Goal: Task Accomplishment & Management: Manage account settings

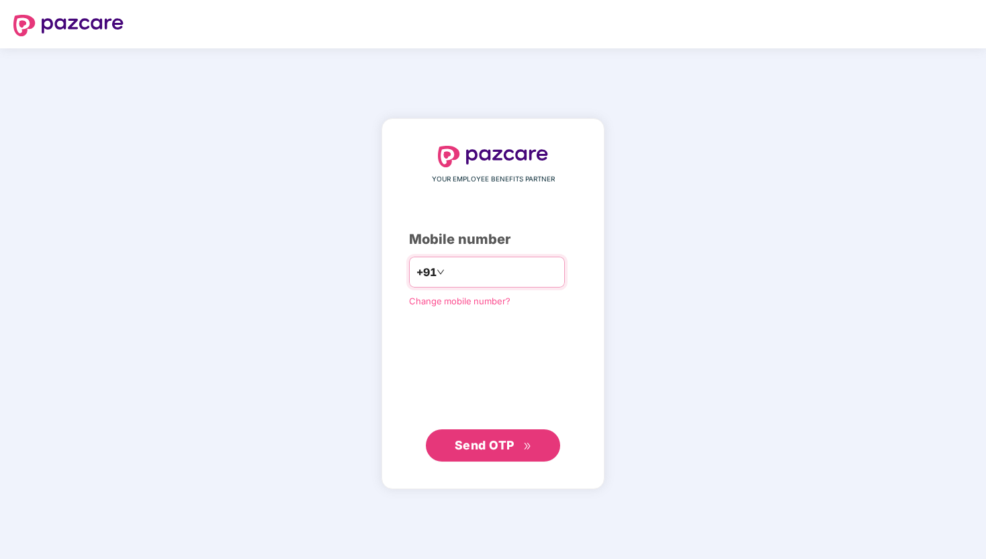
click at [484, 276] on input "number" at bounding box center [502, 271] width 110 height 21
type input "**********"
click at [531, 431] on button "Send OTP" at bounding box center [493, 445] width 134 height 32
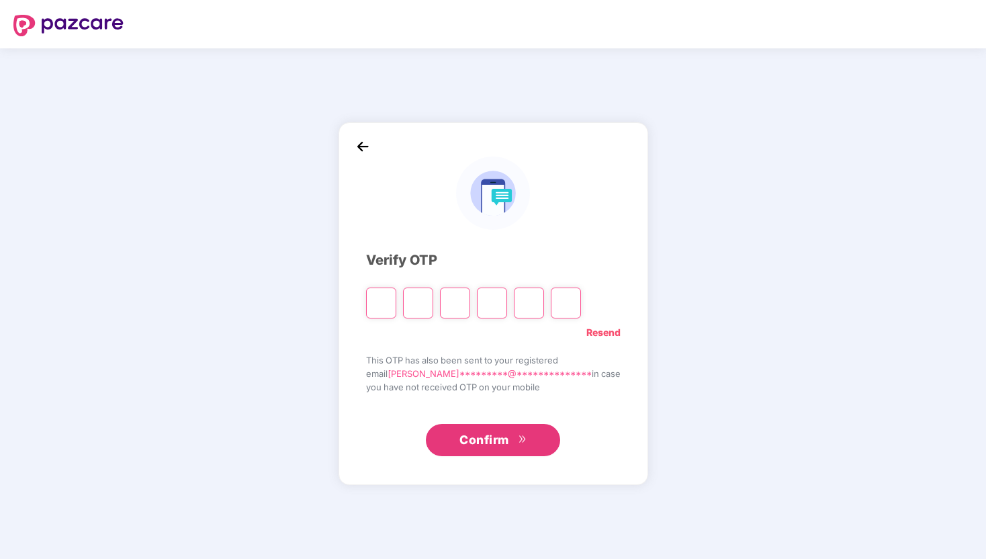
type input "*"
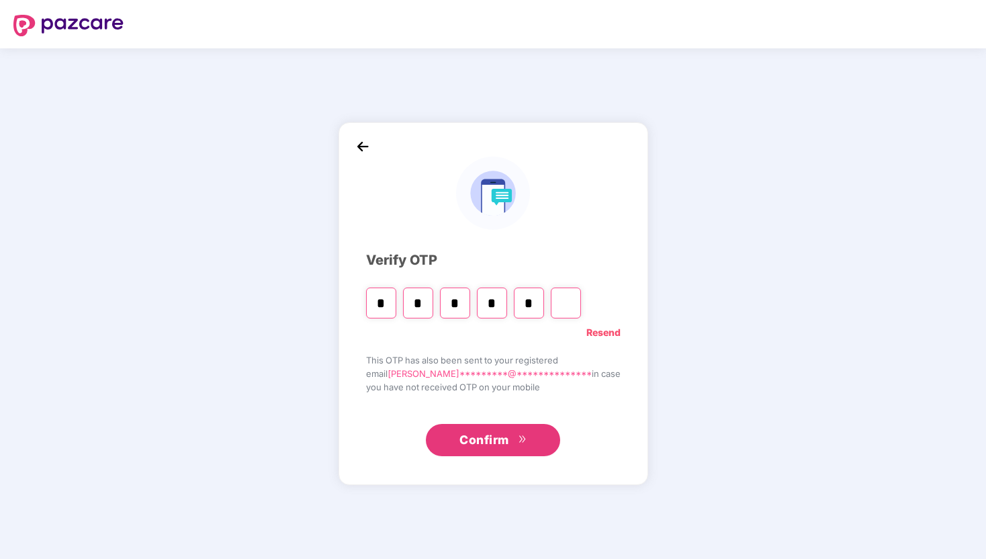
type input "*"
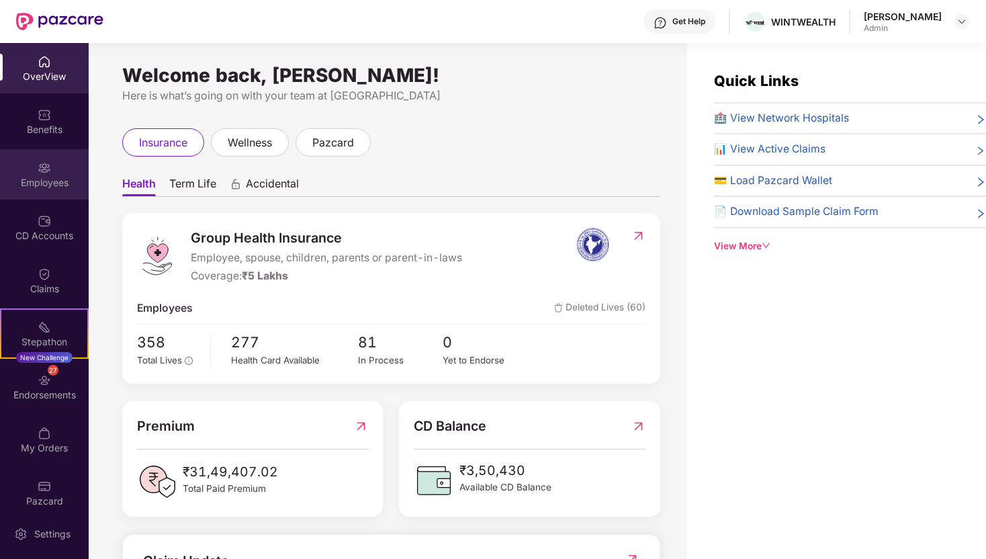
click at [15, 184] on div "Employees" at bounding box center [44, 182] width 89 height 13
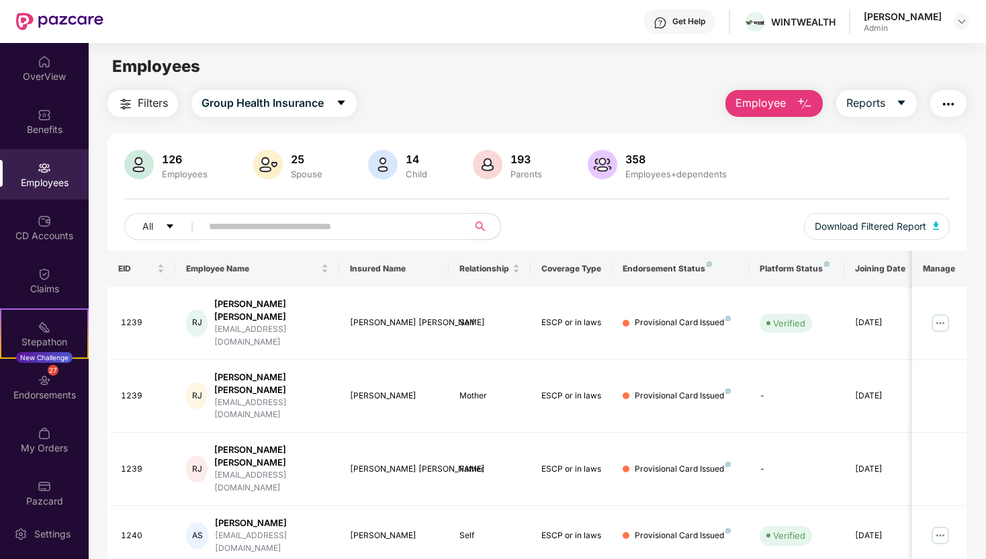
click at [263, 226] on input "text" at bounding box center [329, 226] width 241 height 20
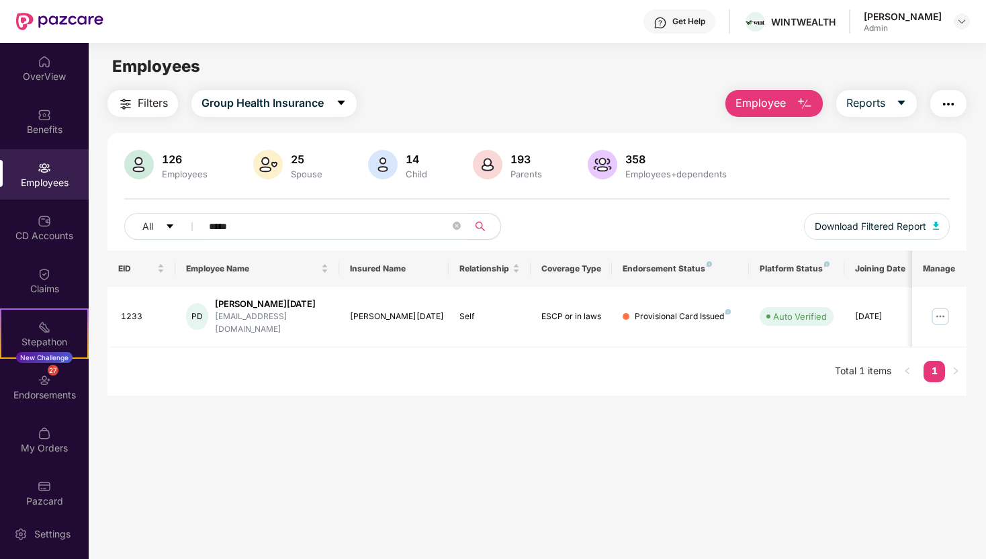
scroll to position [43, 0]
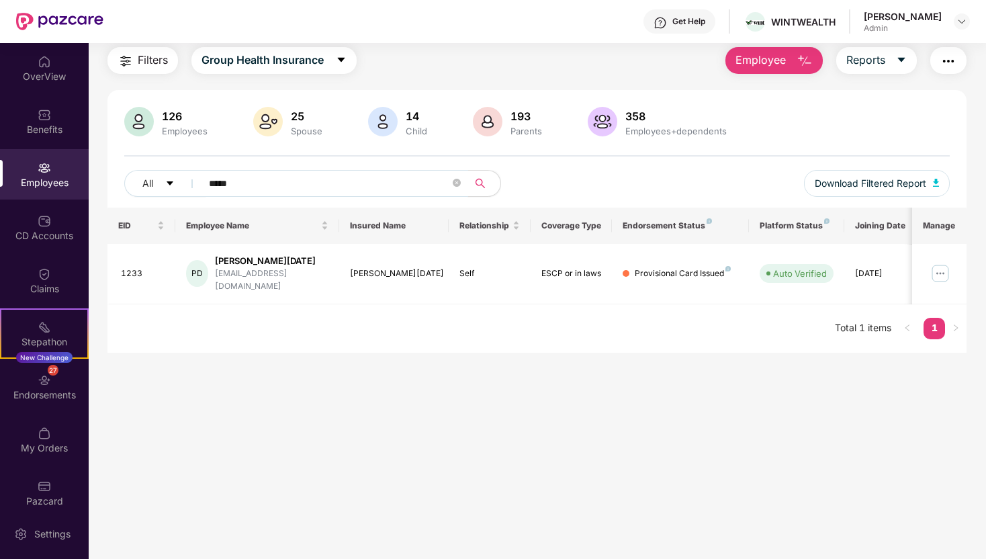
type input "*****"
click at [47, 249] on div "CD Accounts" at bounding box center [44, 227] width 89 height 50
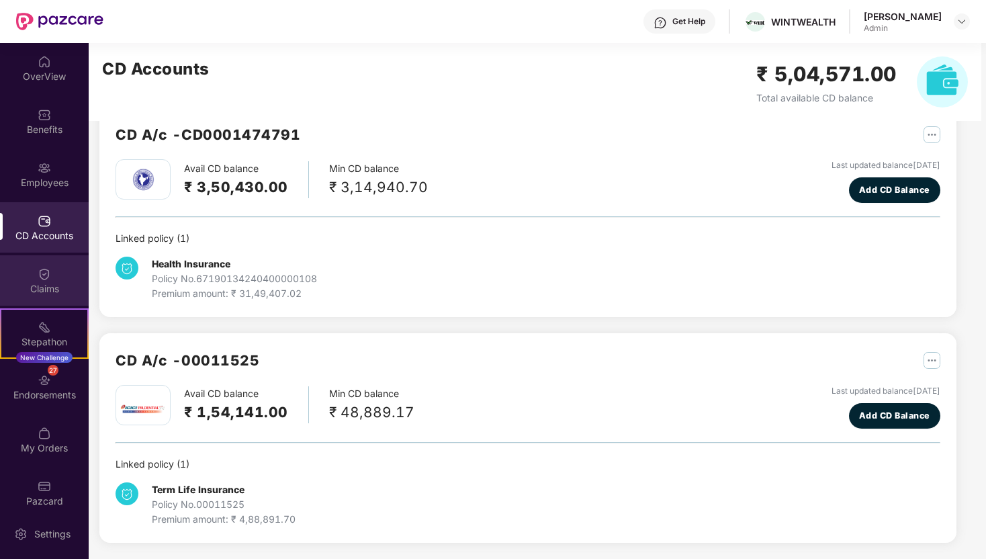
scroll to position [29, 0]
click at [46, 300] on div "Claims" at bounding box center [44, 280] width 89 height 50
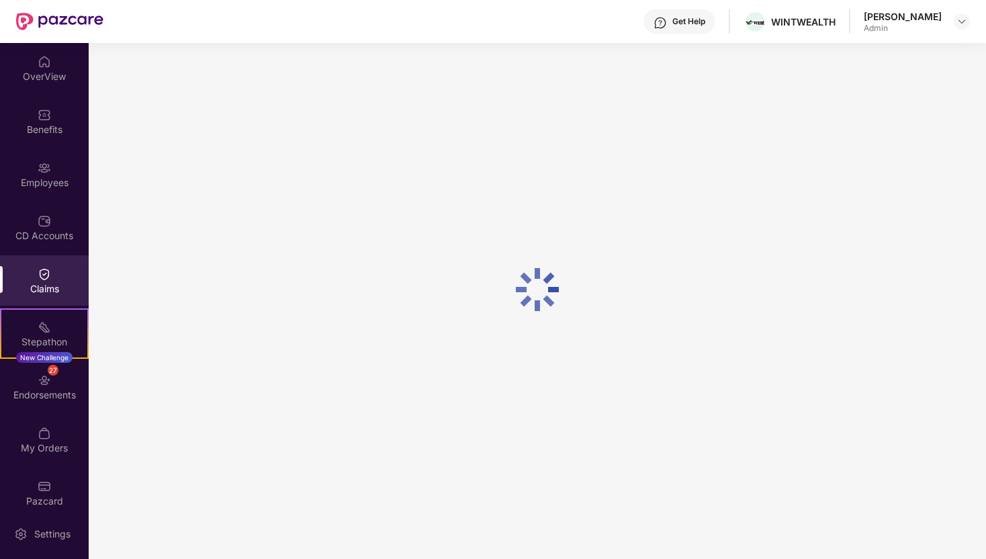
scroll to position [0, 0]
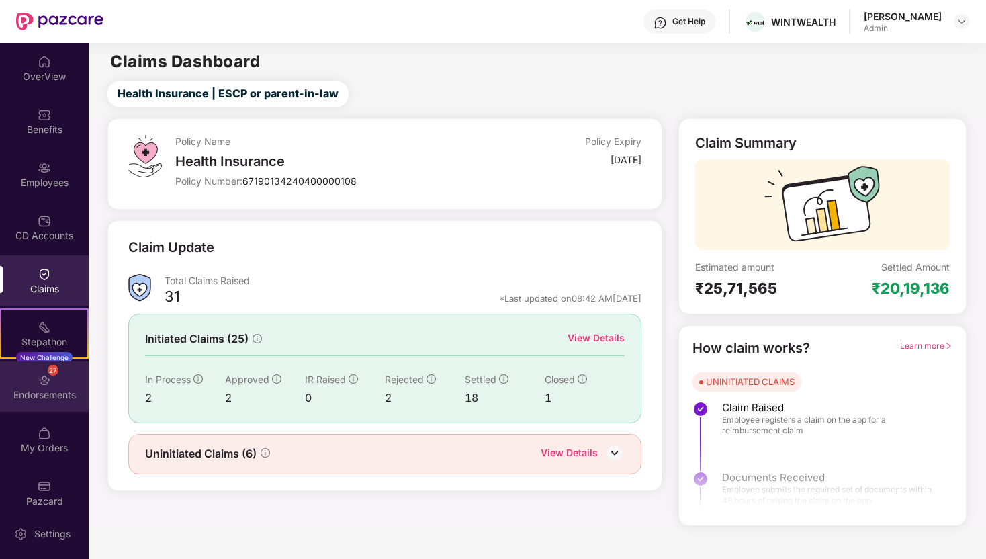
click at [36, 410] on div "27 Endorsements" at bounding box center [44, 386] width 89 height 50
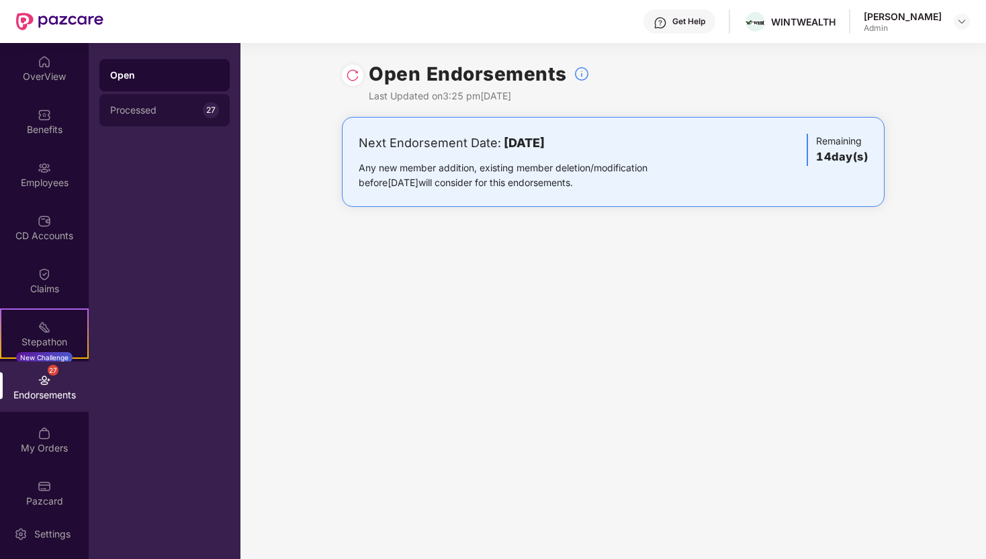
click at [164, 108] on div "Processed" at bounding box center [156, 110] width 93 height 11
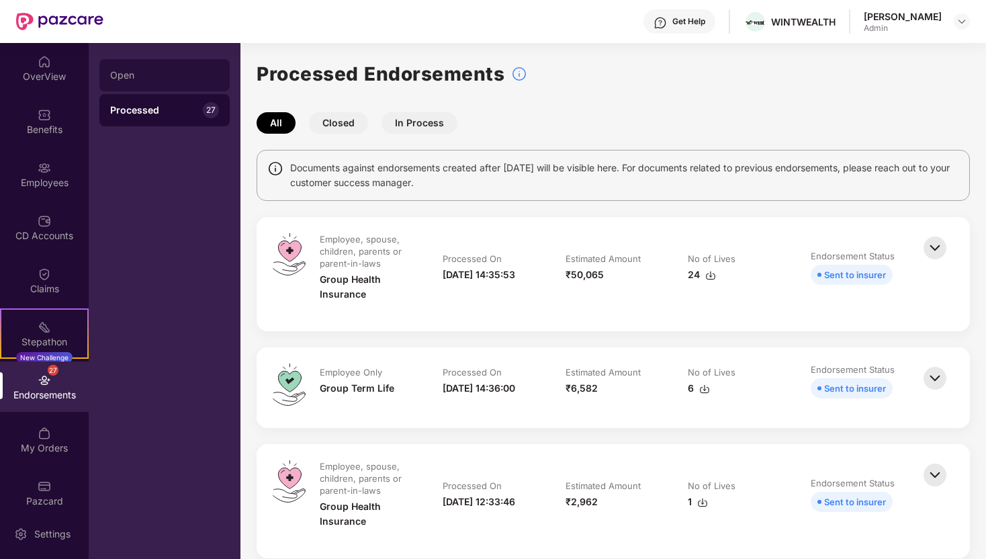
click at [157, 88] on div "Open" at bounding box center [164, 75] width 130 height 32
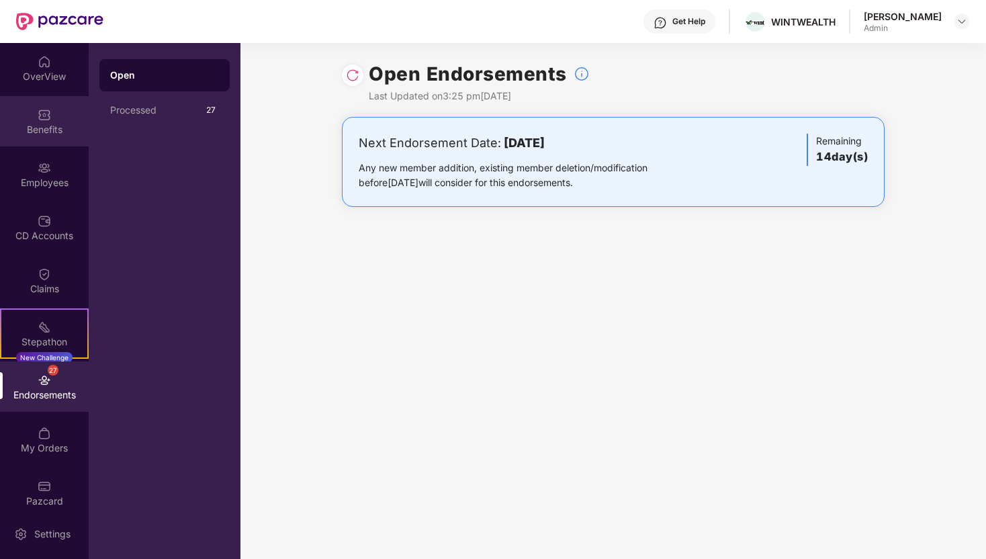
click at [40, 138] on div "Benefits" at bounding box center [44, 121] width 89 height 50
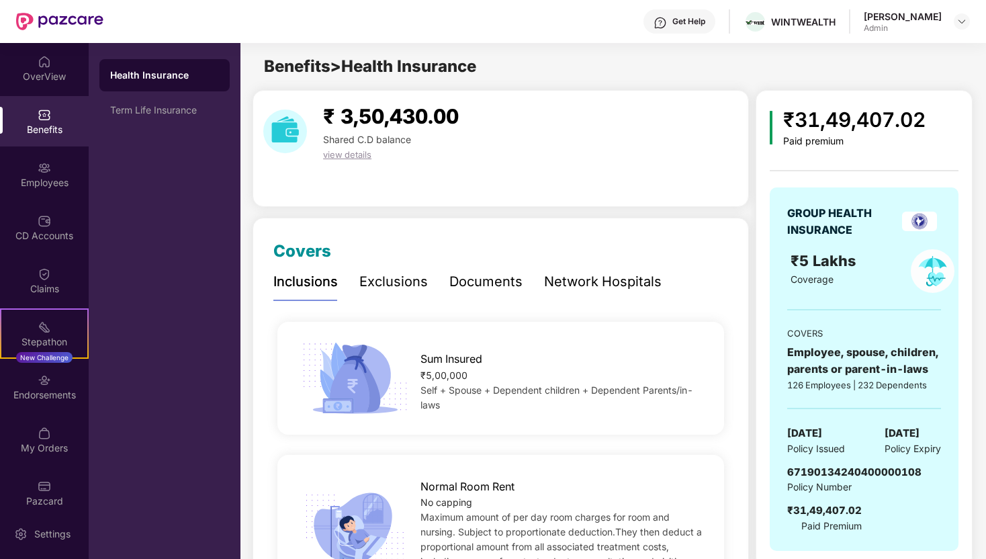
click at [38, 96] on div "Benefits" at bounding box center [44, 121] width 89 height 50
click at [36, 72] on div "OverView" at bounding box center [44, 76] width 89 height 13
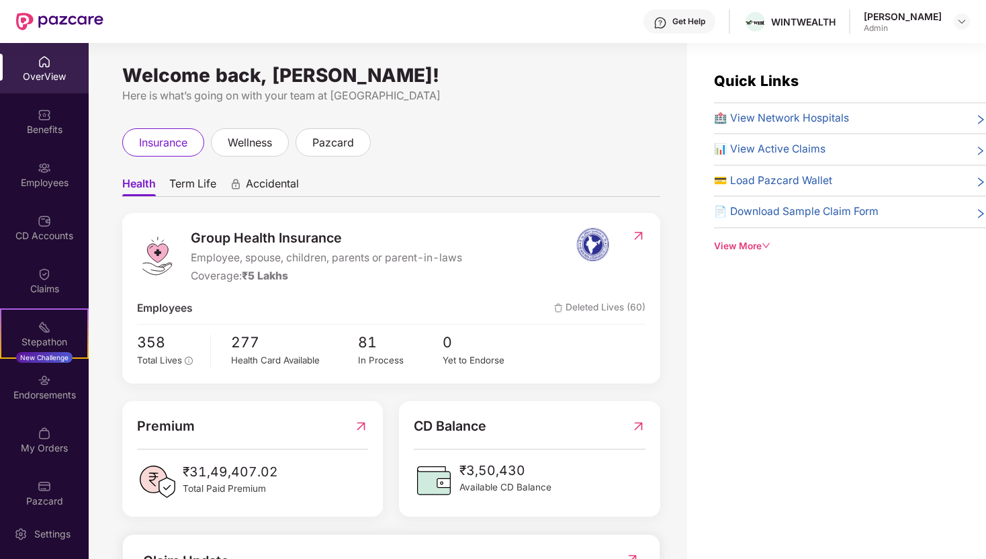
click at [46, 173] on img at bounding box center [44, 167] width 13 height 13
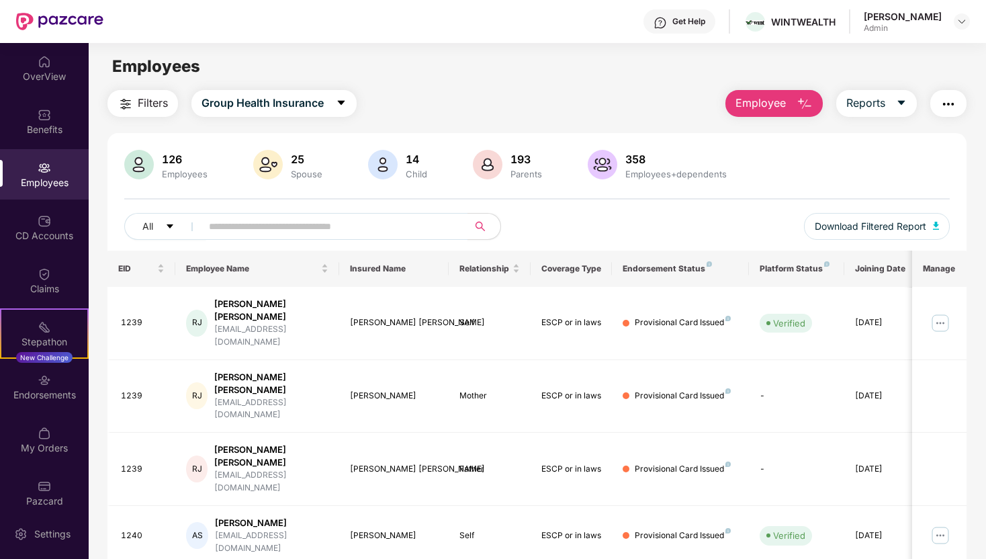
scroll to position [267, 0]
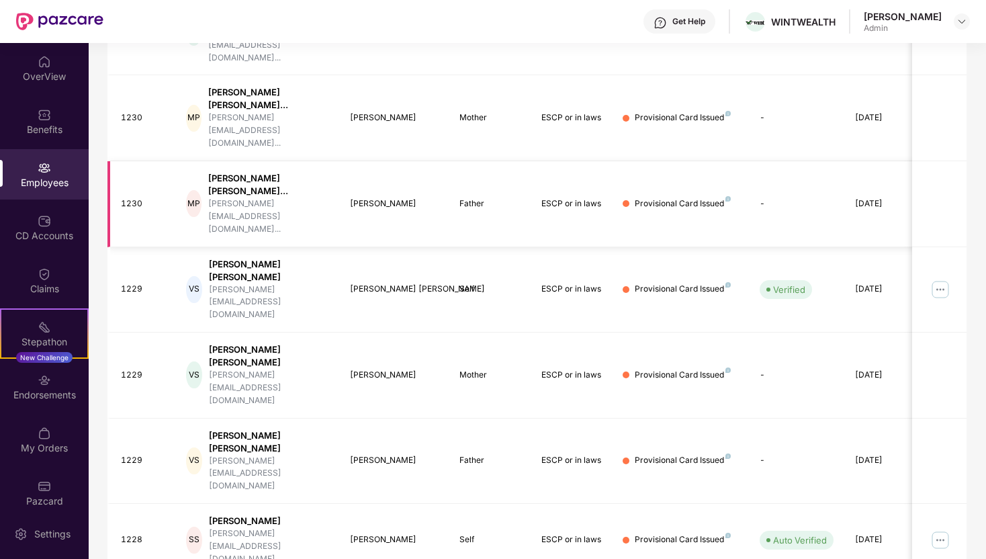
scroll to position [300, 0]
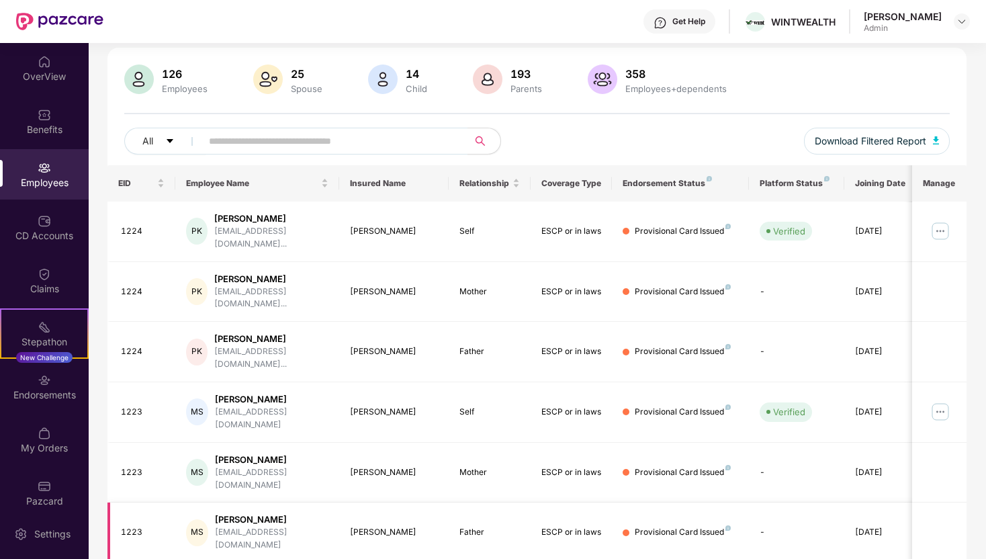
scroll to position [267, 0]
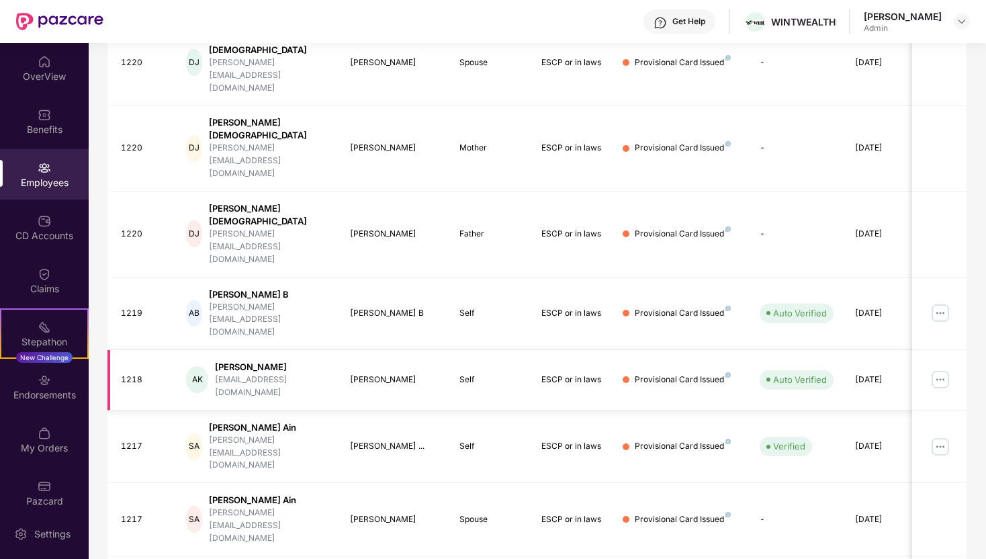
click at [937, 369] on img at bounding box center [940, 379] width 21 height 21
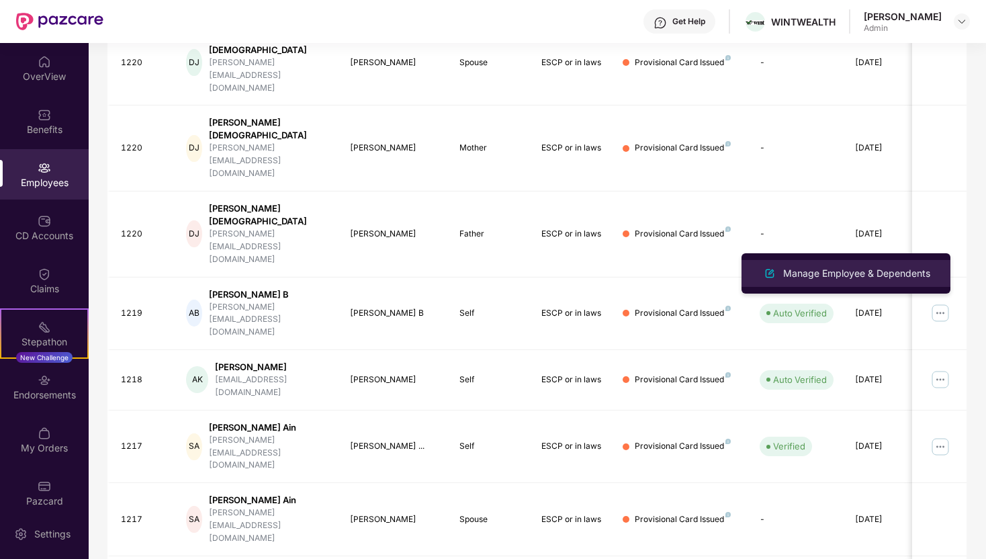
click at [900, 264] on li "Manage Employee & Dependents" at bounding box center [846, 273] width 209 height 27
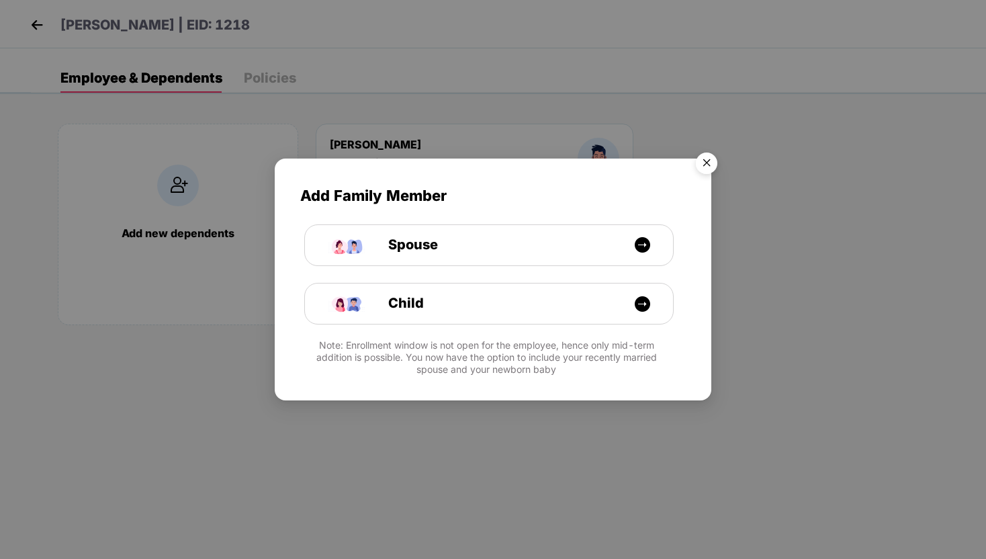
click at [704, 169] on img "Close" at bounding box center [707, 165] width 38 height 38
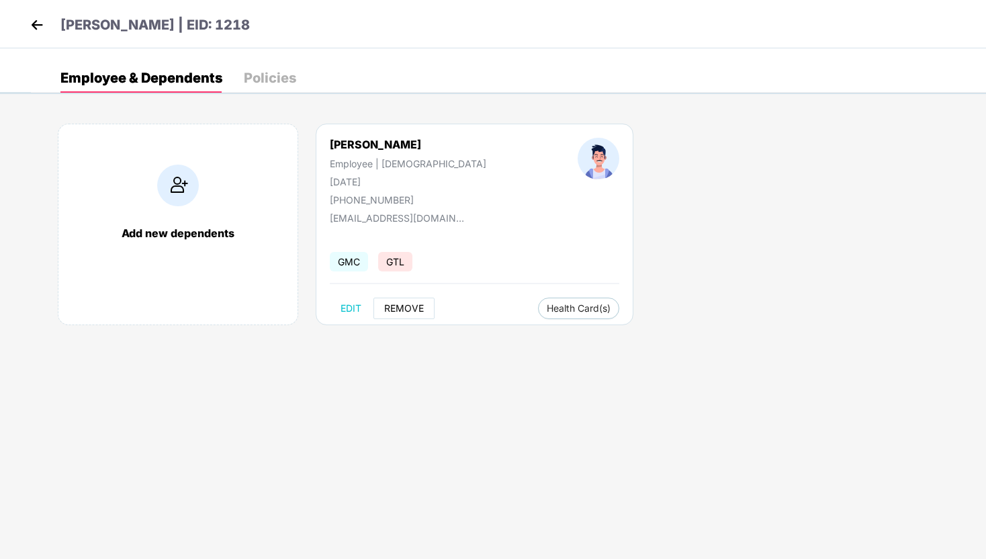
click at [400, 314] on button "REMOVE" at bounding box center [404, 308] width 61 height 21
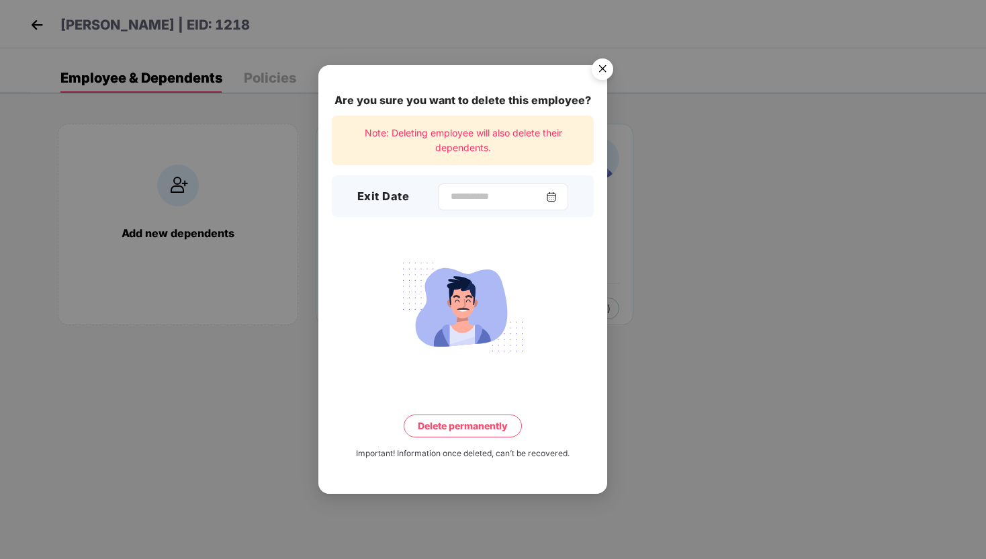
click at [555, 196] on img at bounding box center [551, 196] width 11 height 11
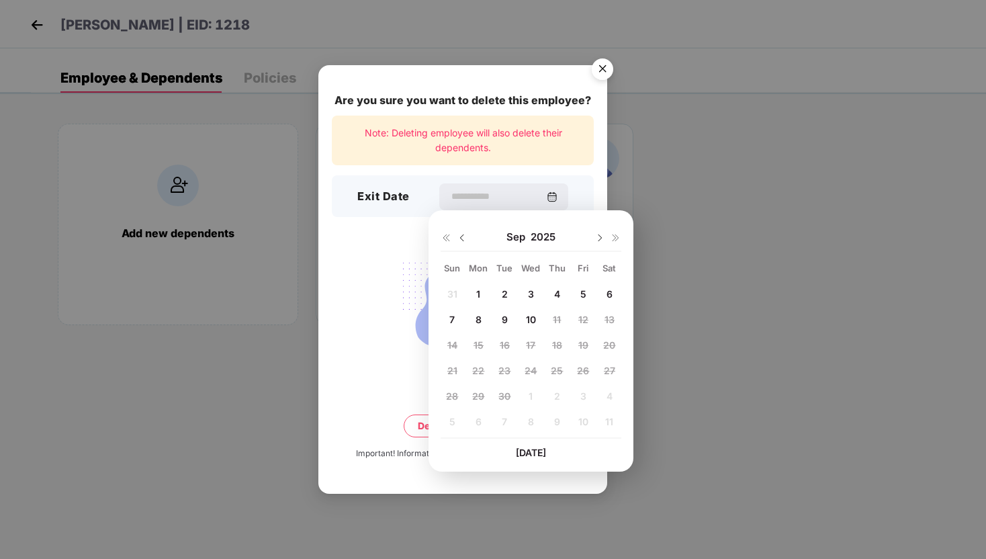
click at [462, 237] on img at bounding box center [462, 237] width 11 height 11
click at [527, 368] on span "20" at bounding box center [531, 370] width 12 height 11
type input "**********"
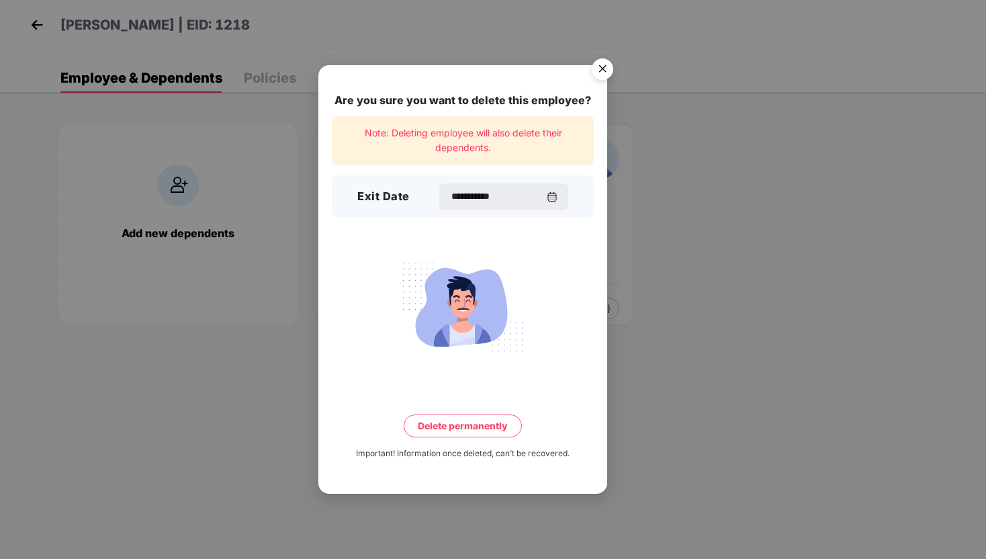
click at [489, 425] on button "Delete permanently" at bounding box center [463, 426] width 118 height 23
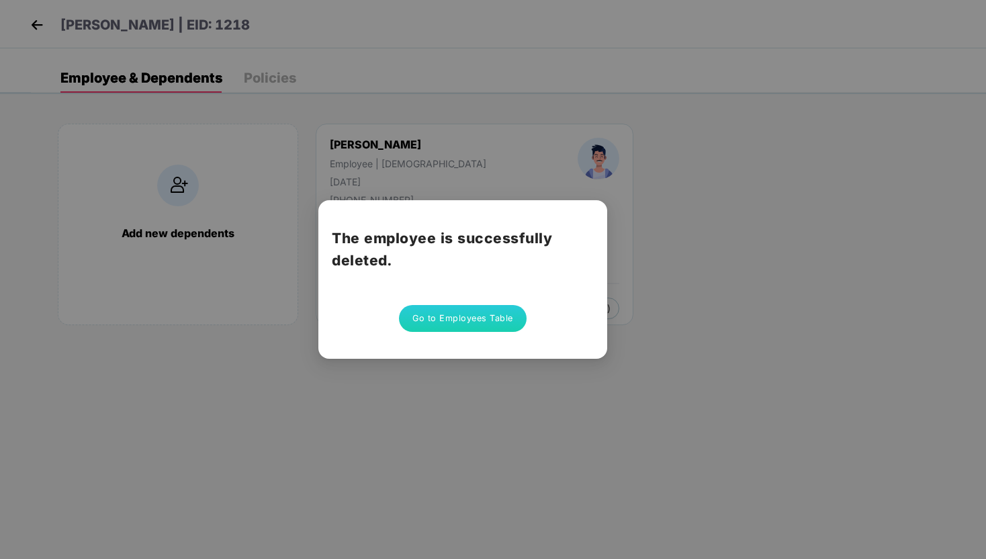
click at [472, 319] on button "Go to Employees Table" at bounding box center [463, 318] width 128 height 27
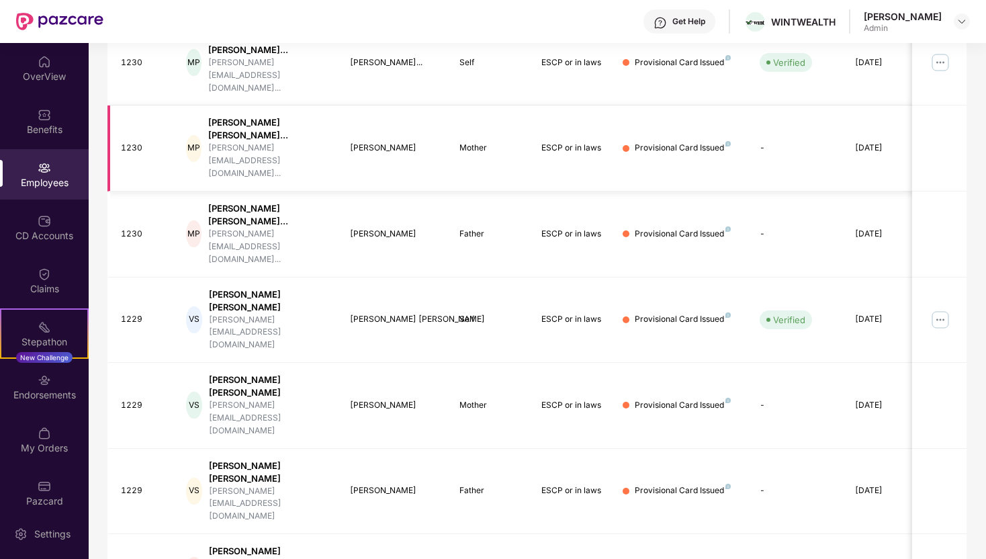
scroll to position [300, 0]
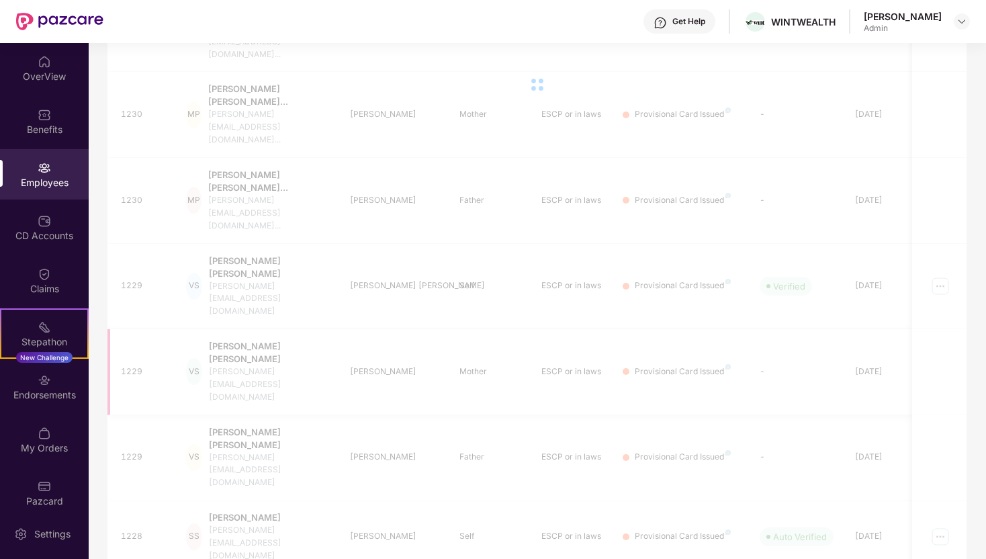
scroll to position [267, 0]
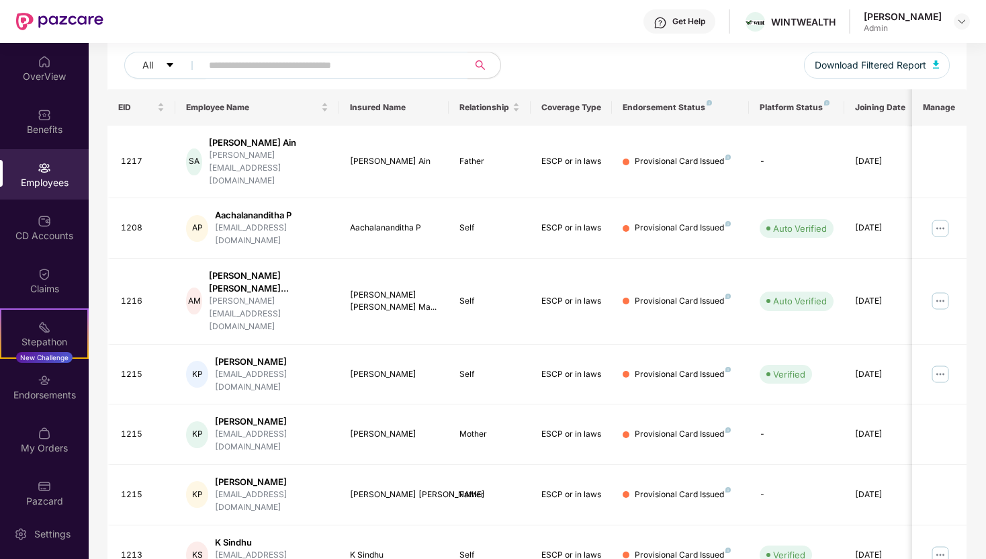
scroll to position [278, 0]
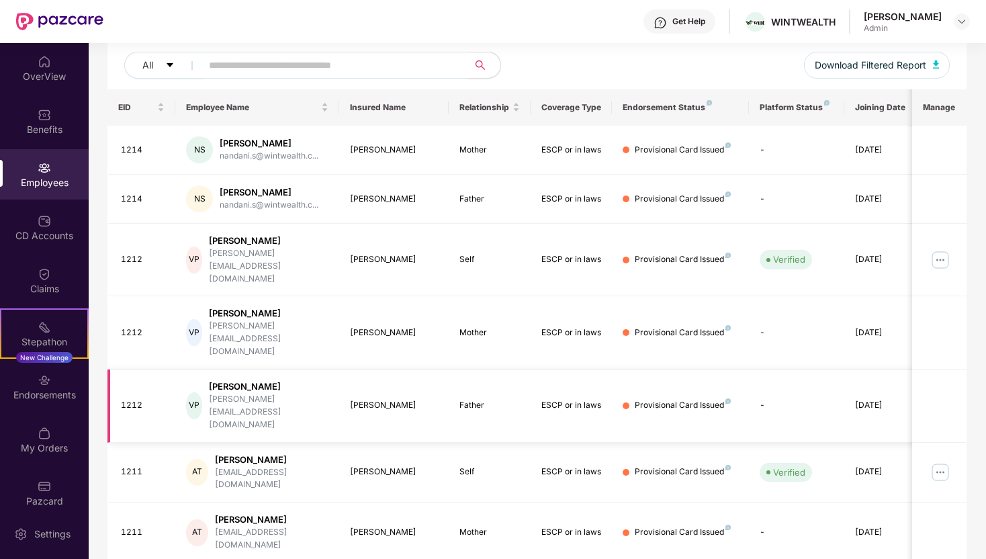
scroll to position [267, 0]
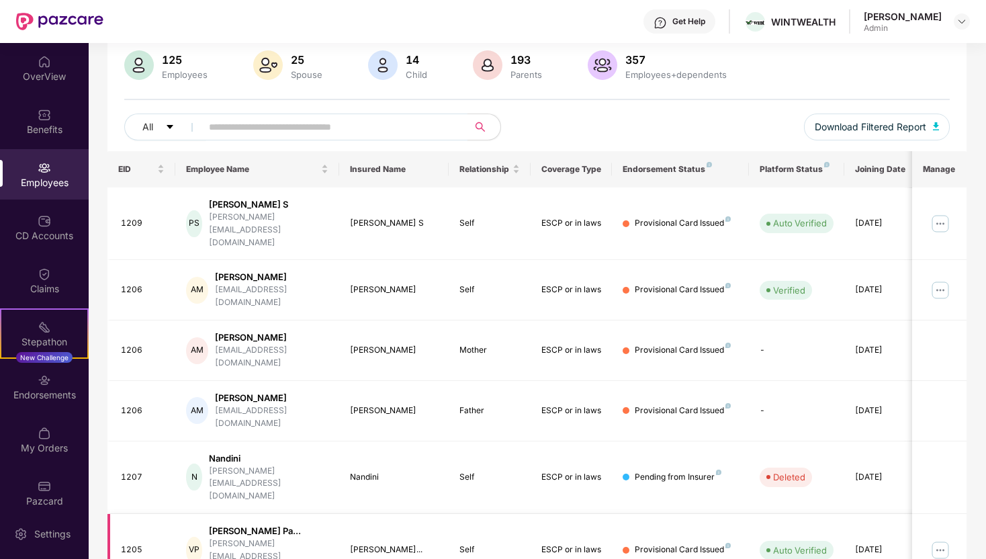
scroll to position [152, 0]
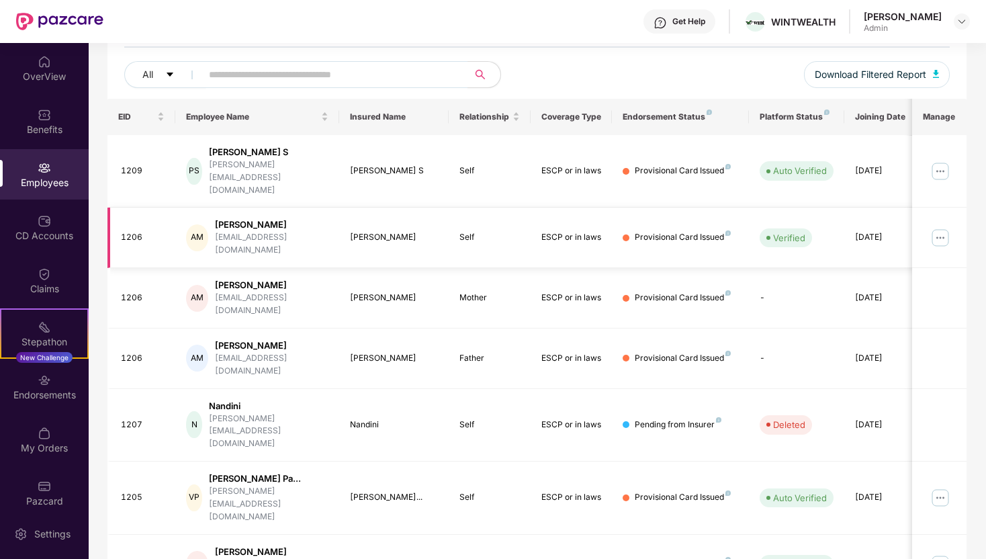
click at [943, 227] on img at bounding box center [940, 237] width 21 height 21
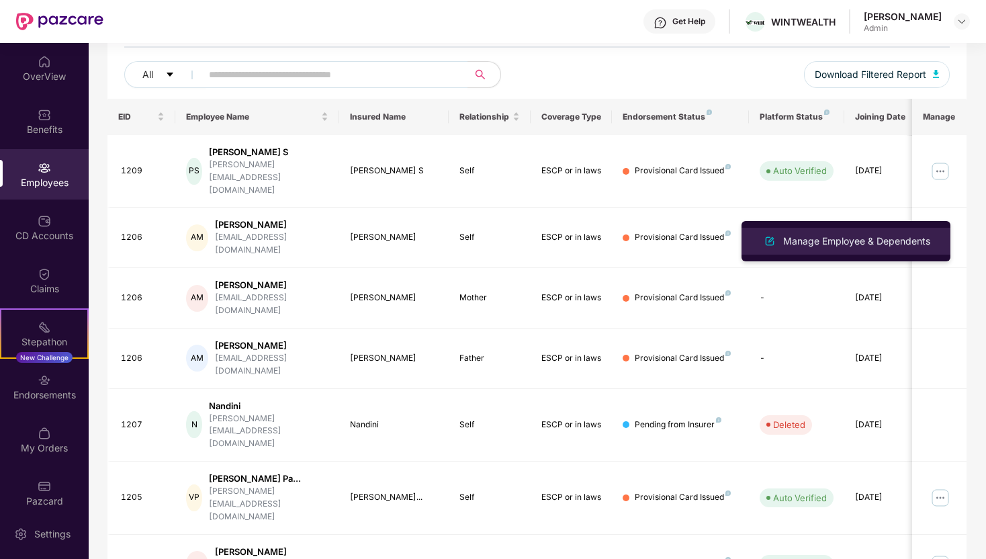
click at [868, 241] on div "Manage Employee & Dependents" at bounding box center [857, 241] width 153 height 15
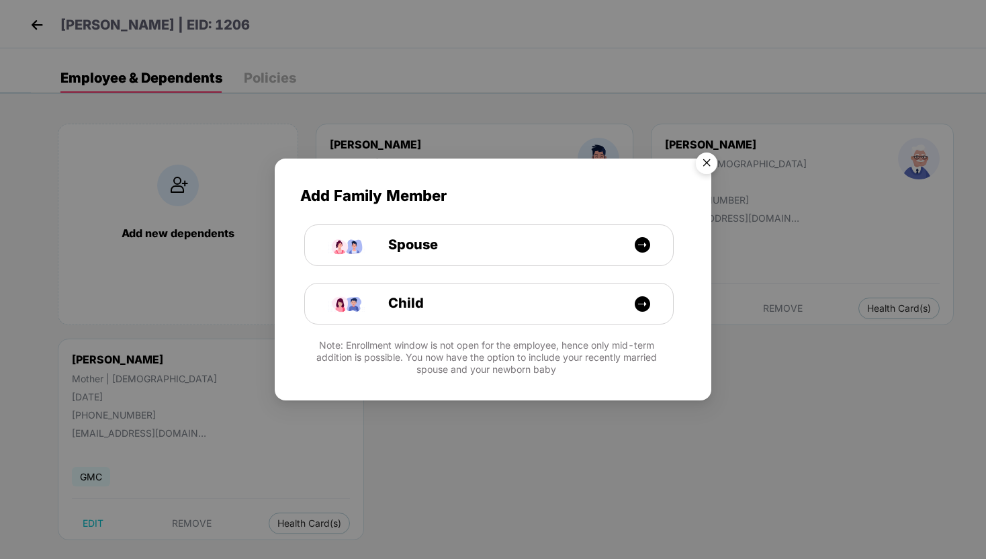
click at [705, 156] on img "Close" at bounding box center [707, 165] width 38 height 38
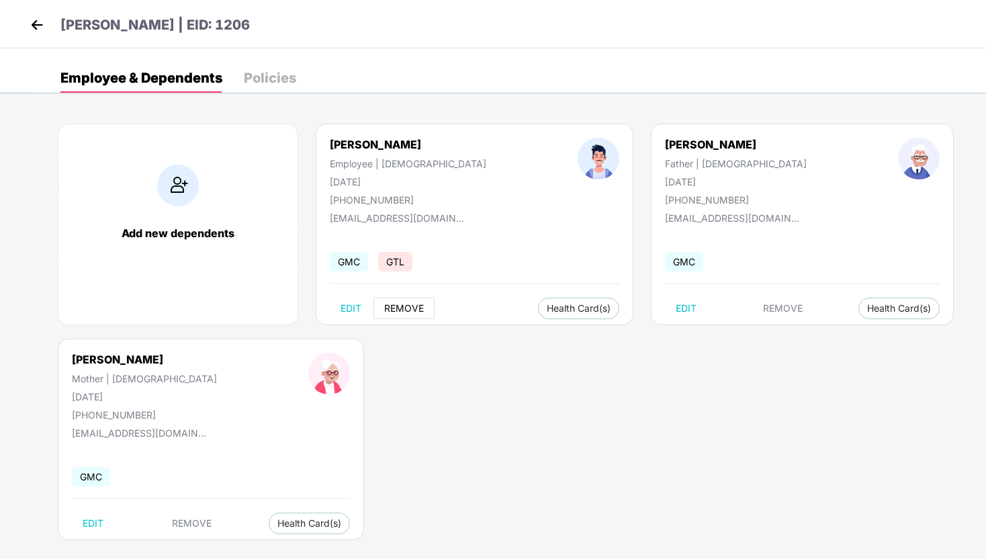
click at [406, 311] on span "REMOVE" at bounding box center [404, 308] width 40 height 11
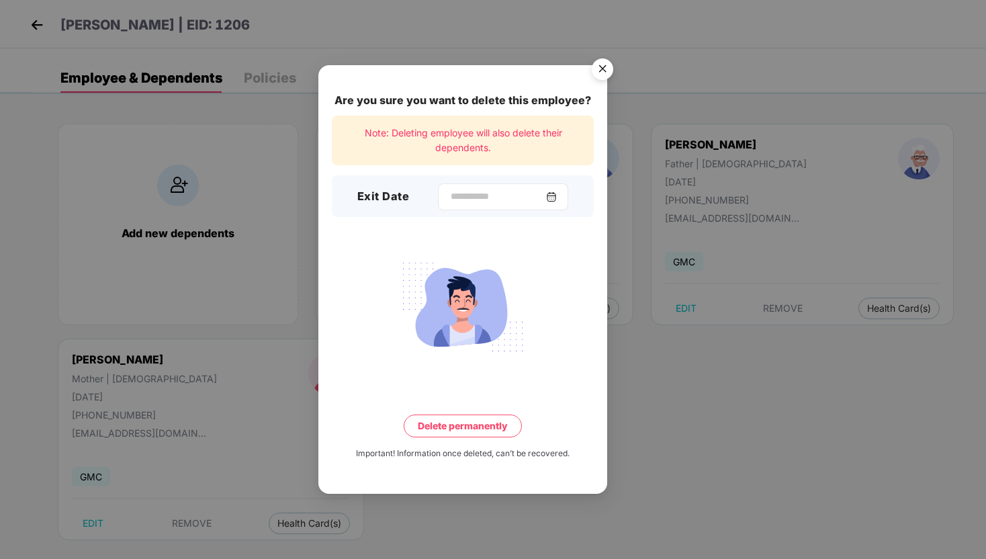
click at [552, 199] on img at bounding box center [551, 196] width 11 height 11
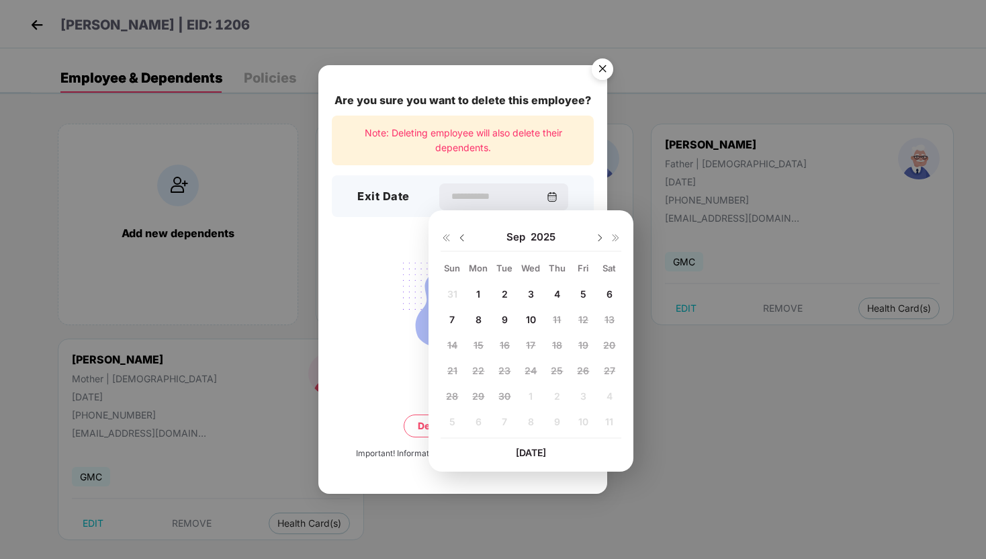
click at [458, 232] on img at bounding box center [462, 237] width 11 height 11
click at [588, 342] on span "15" at bounding box center [583, 344] width 10 height 11
type input "**********"
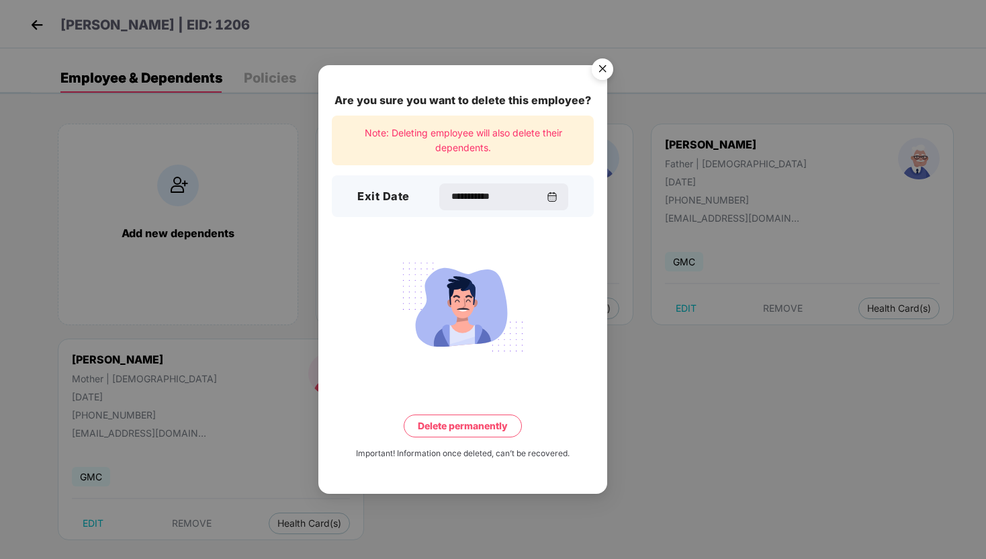
click at [474, 431] on button "Delete permanently" at bounding box center [463, 426] width 118 height 23
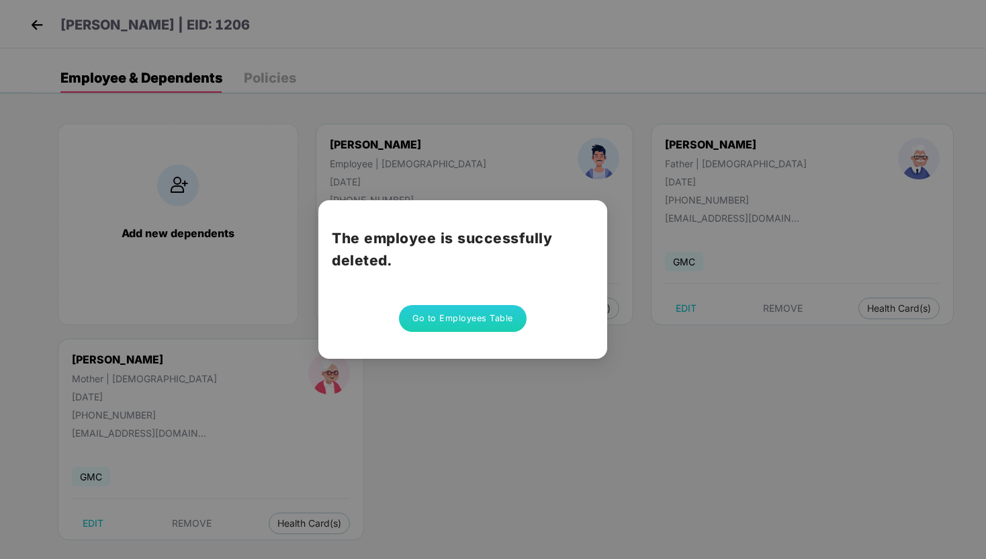
click at [448, 322] on button "Go to Employees Table" at bounding box center [463, 318] width 128 height 27
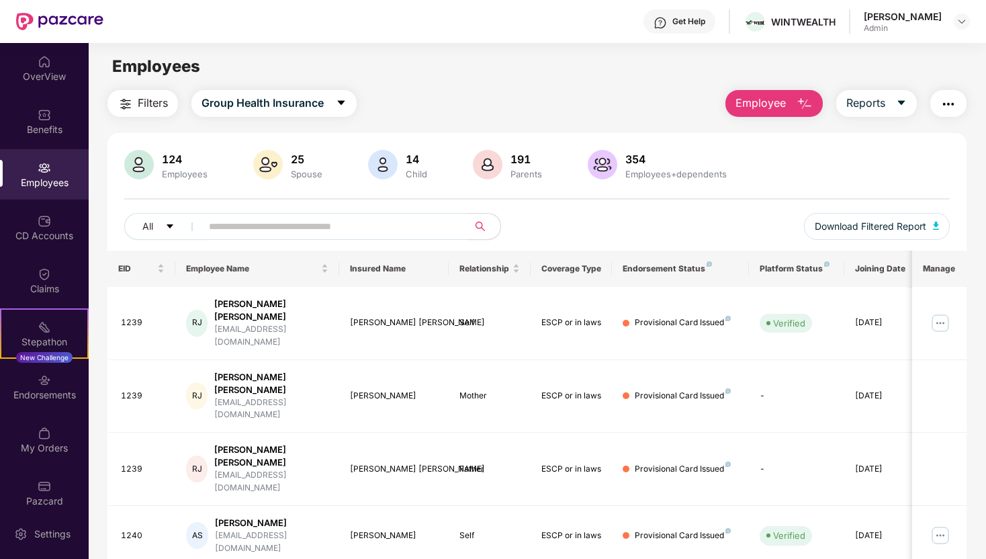
scroll to position [267, 0]
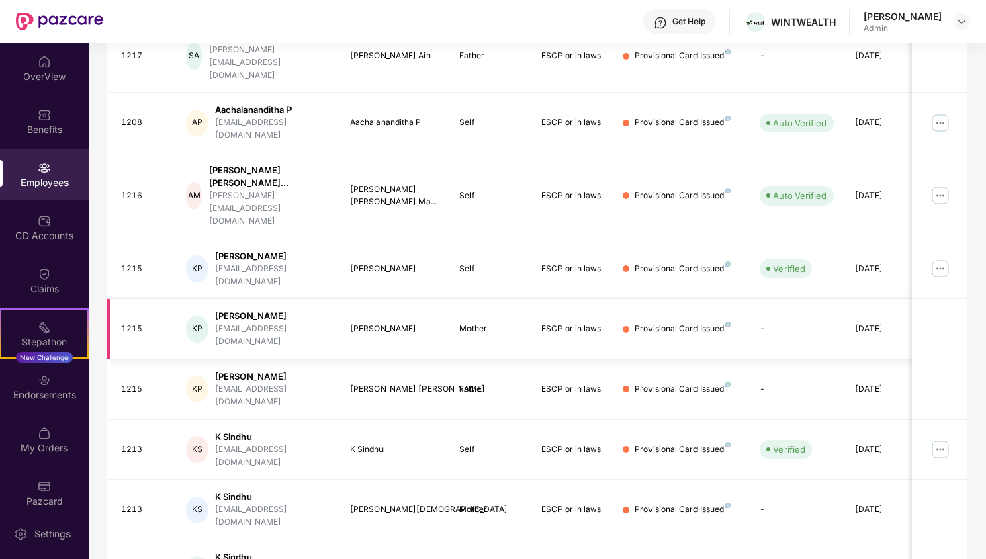
scroll to position [278, 0]
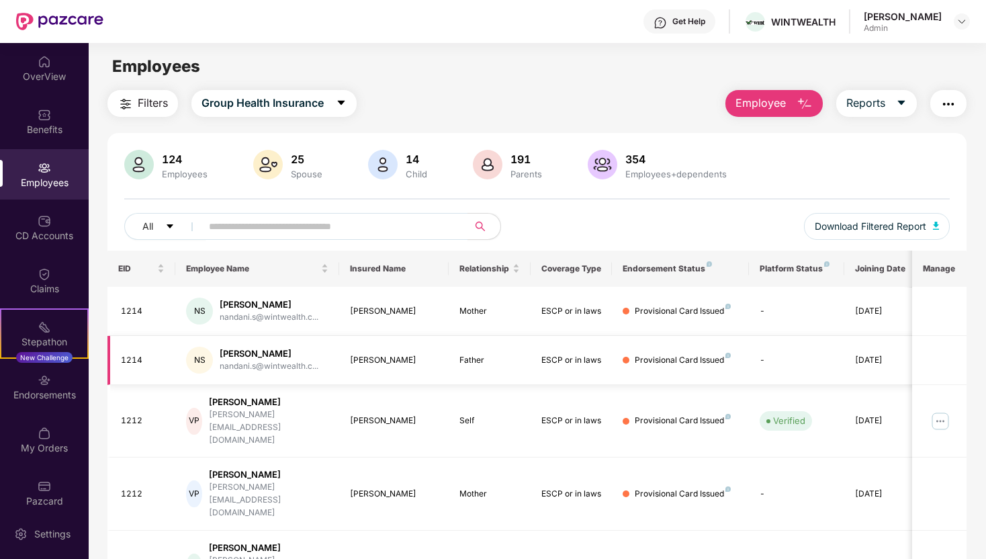
scroll to position [267, 0]
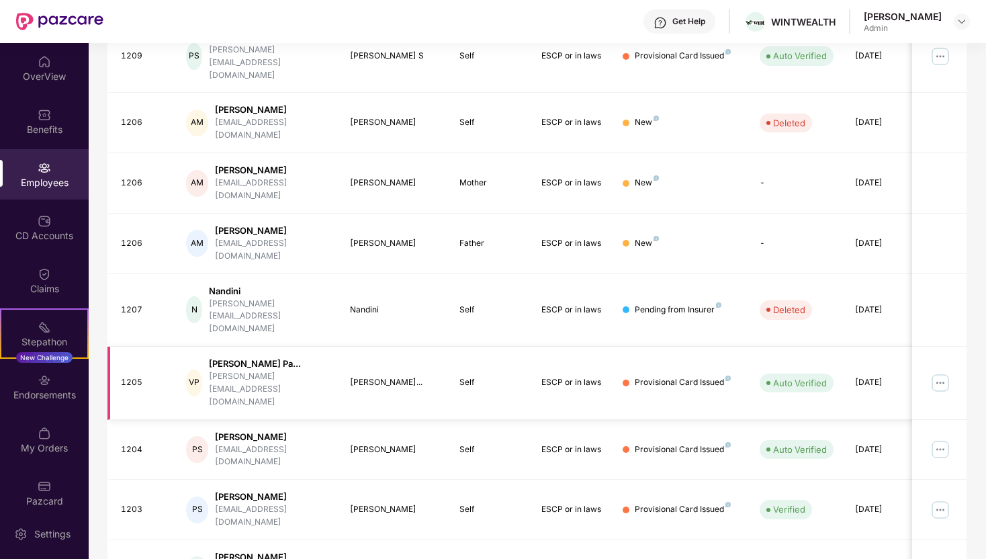
scroll to position [278, 0]
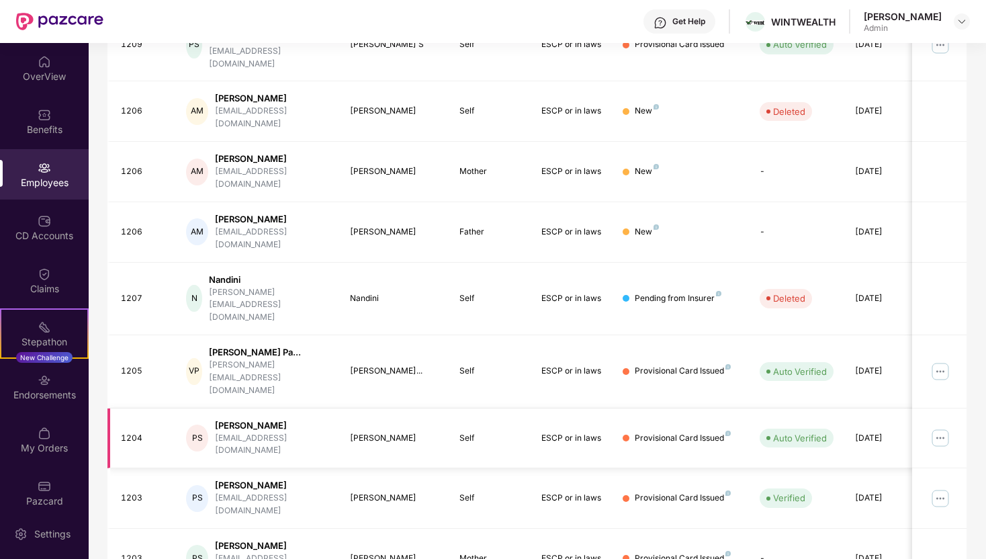
click at [936, 427] on img at bounding box center [940, 437] width 21 height 21
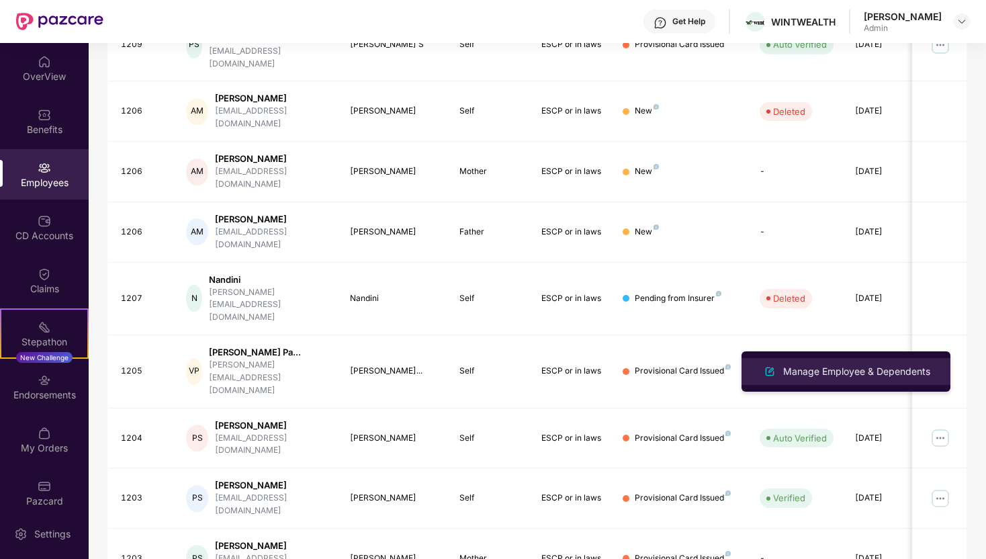
click at [810, 367] on div "Manage Employee & Dependents" at bounding box center [857, 371] width 153 height 15
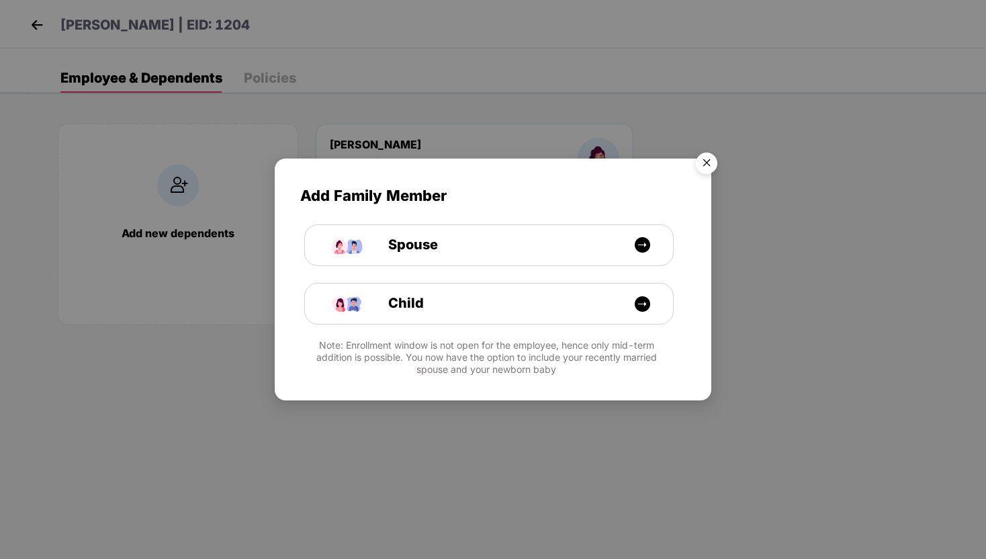
click at [712, 160] on img "Close" at bounding box center [707, 165] width 38 height 38
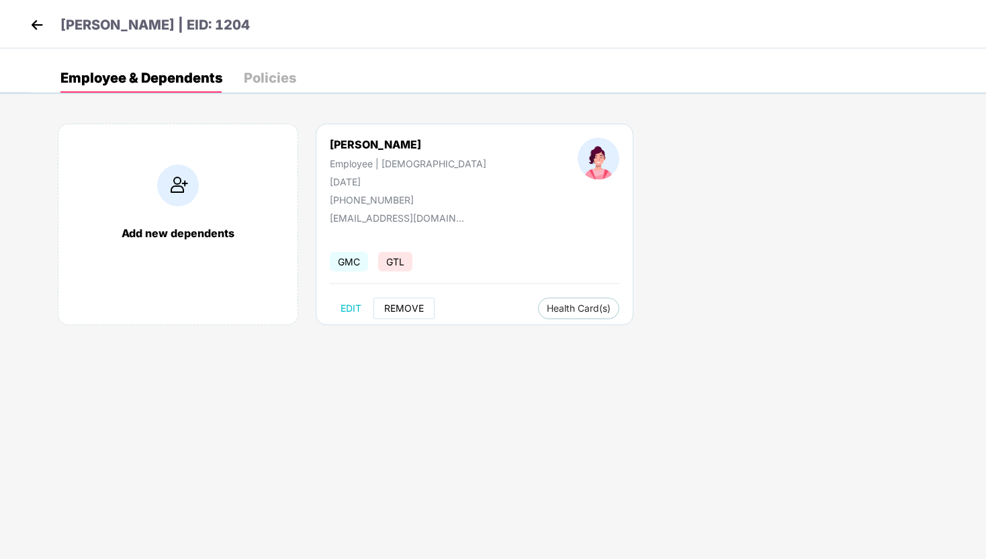
click at [399, 310] on span "REMOVE" at bounding box center [404, 308] width 40 height 11
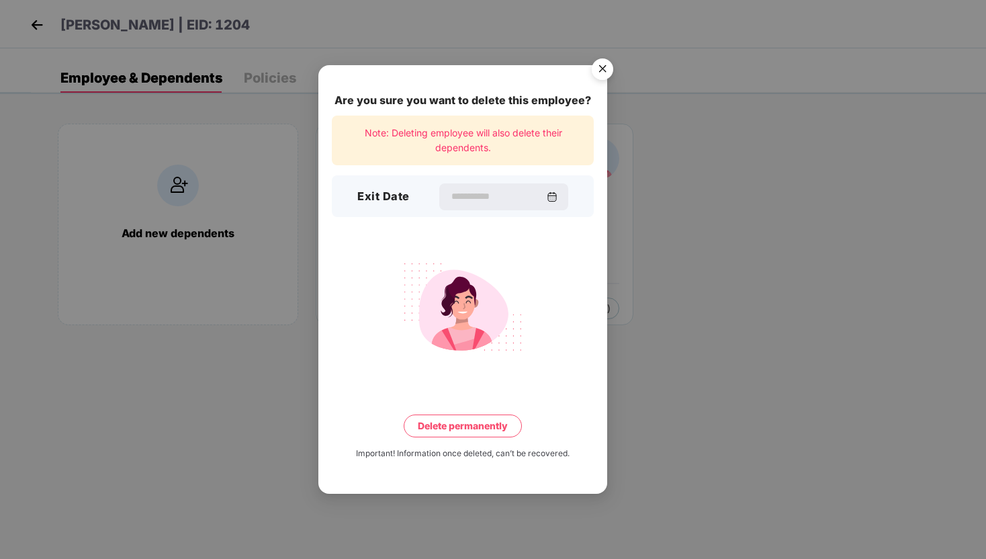
click at [572, 192] on div "Exit Date" at bounding box center [463, 196] width 262 height 42
click at [557, 192] on img at bounding box center [551, 196] width 11 height 11
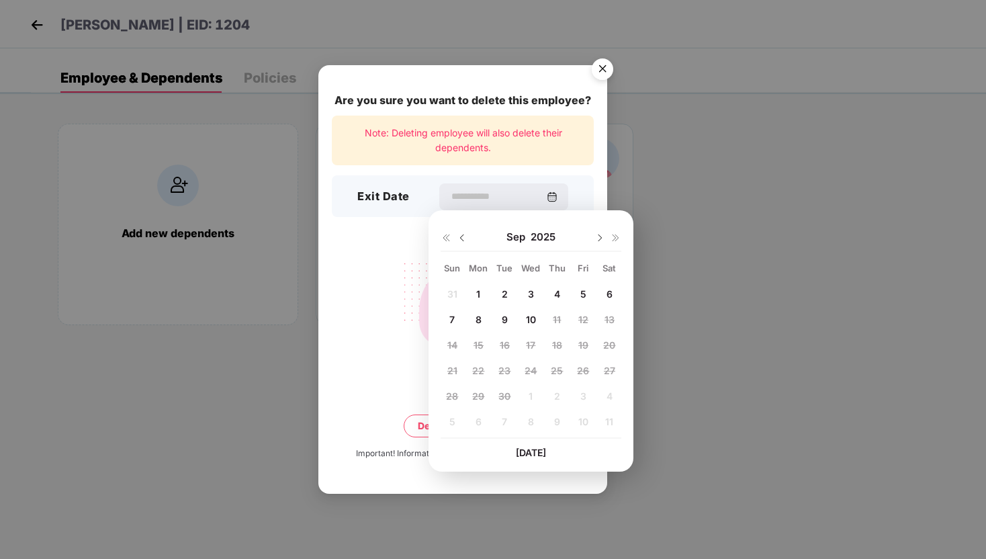
click at [451, 242] on div at bounding box center [454, 237] width 27 height 12
click at [457, 242] on img at bounding box center [462, 237] width 11 height 11
click at [510, 339] on div "12" at bounding box center [504, 345] width 20 height 20
type input "**********"
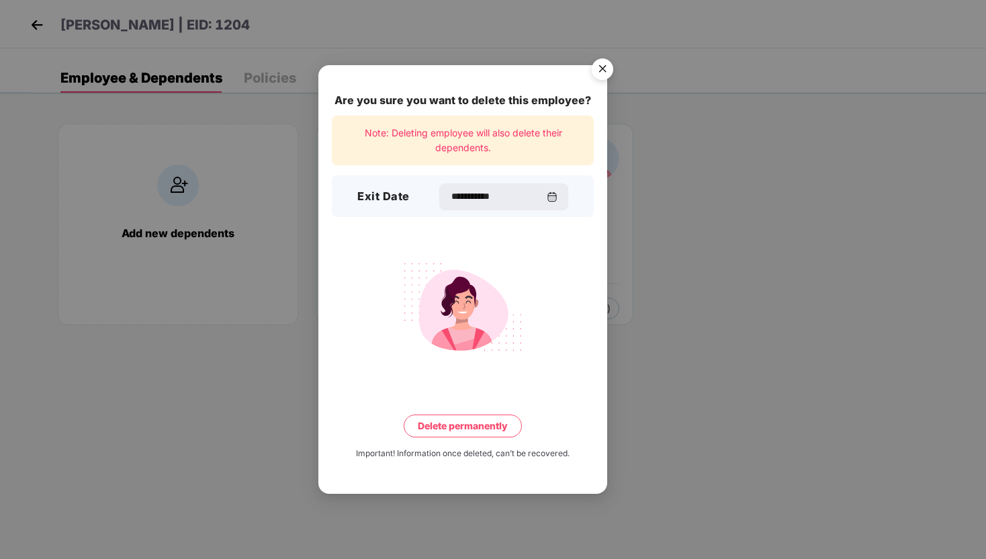
click at [499, 431] on button "Delete permanently" at bounding box center [463, 426] width 118 height 23
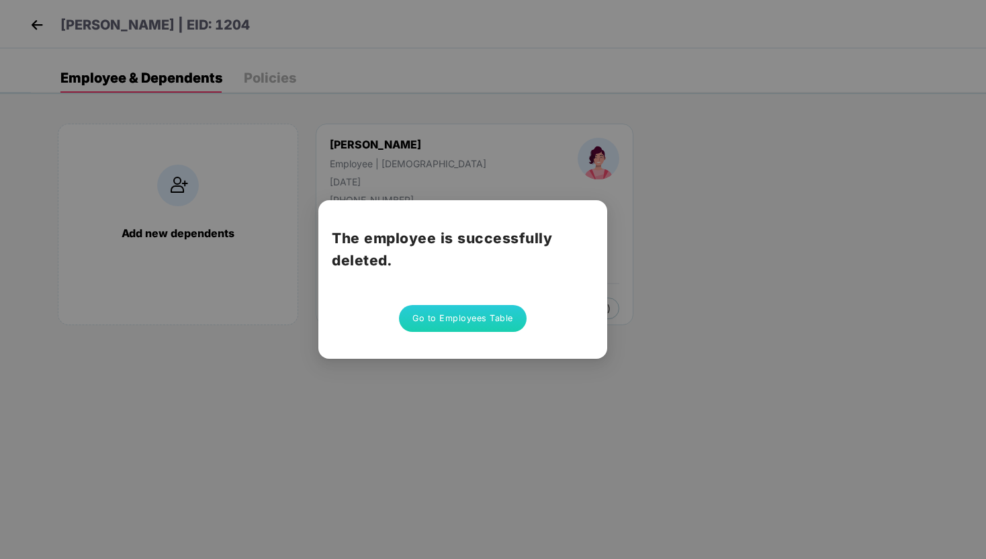
click at [458, 318] on button "Go to Employees Table" at bounding box center [463, 318] width 128 height 27
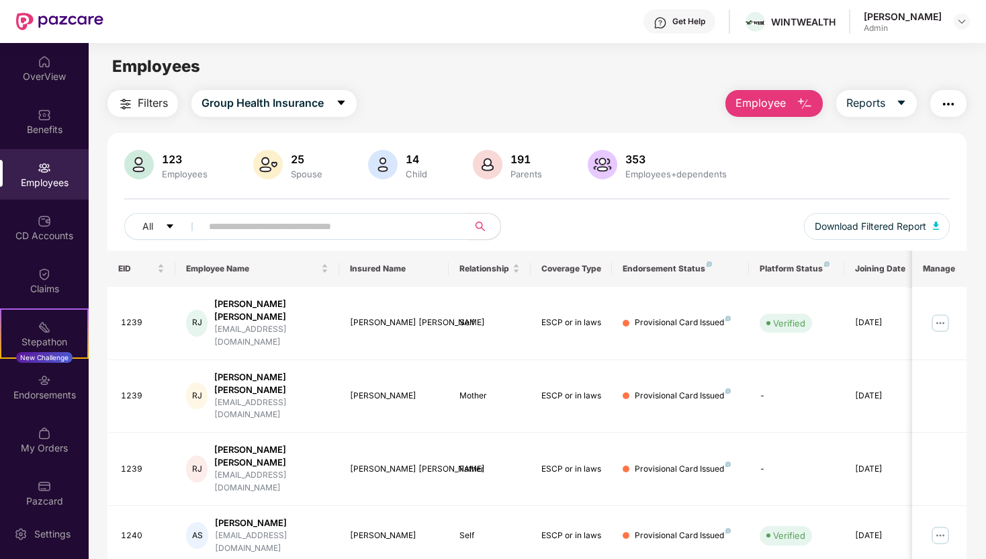
scroll to position [267, 0]
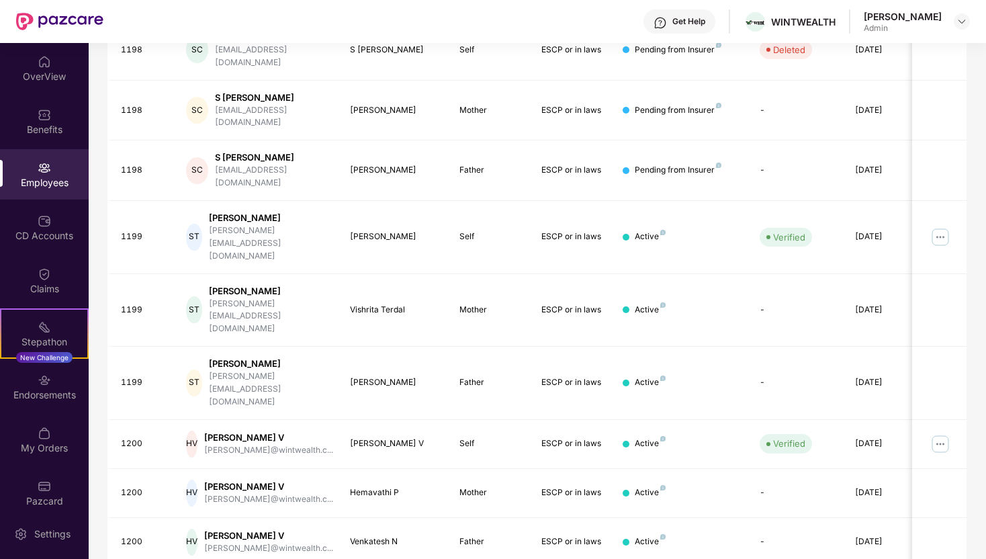
click at [881, 546] on div "EID Employee Name Insured Name Relationship Coverage Type Endorsement Status Pl…" at bounding box center [536, 329] width 859 height 691
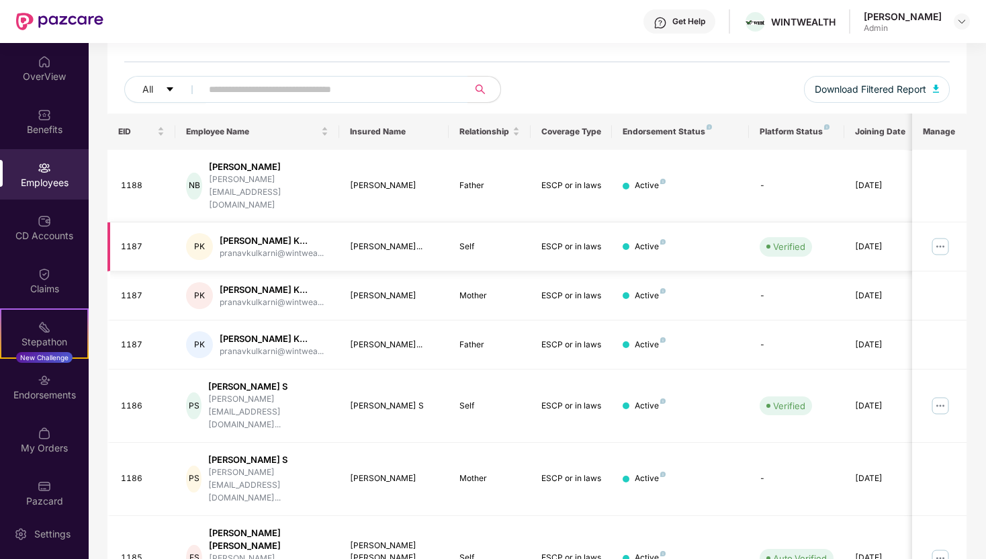
scroll to position [300, 0]
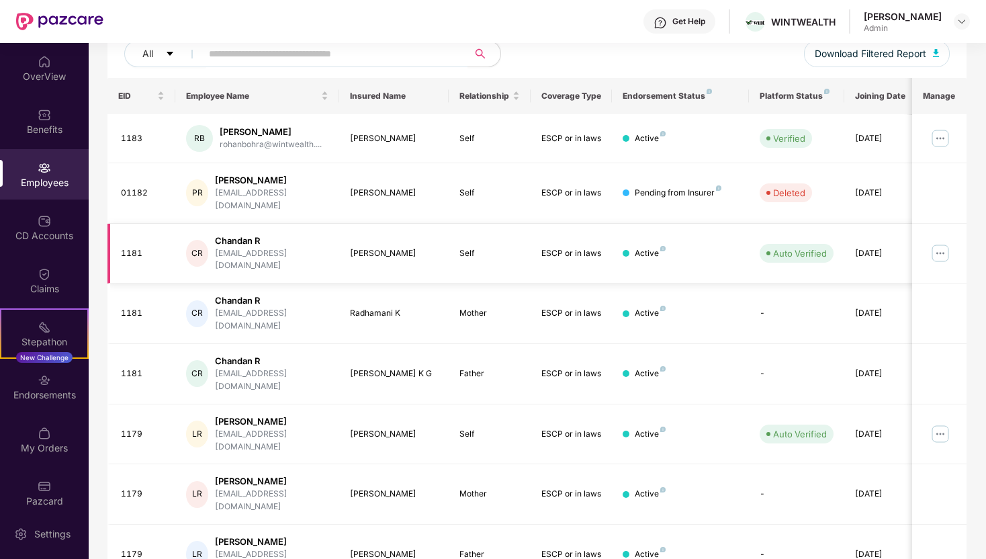
scroll to position [267, 0]
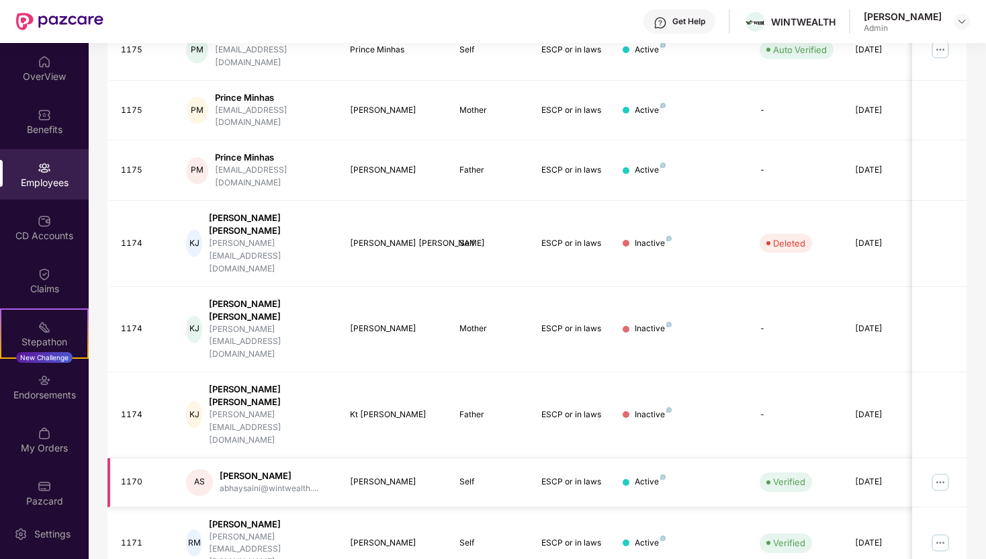
click at [939, 472] on img at bounding box center [940, 482] width 21 height 21
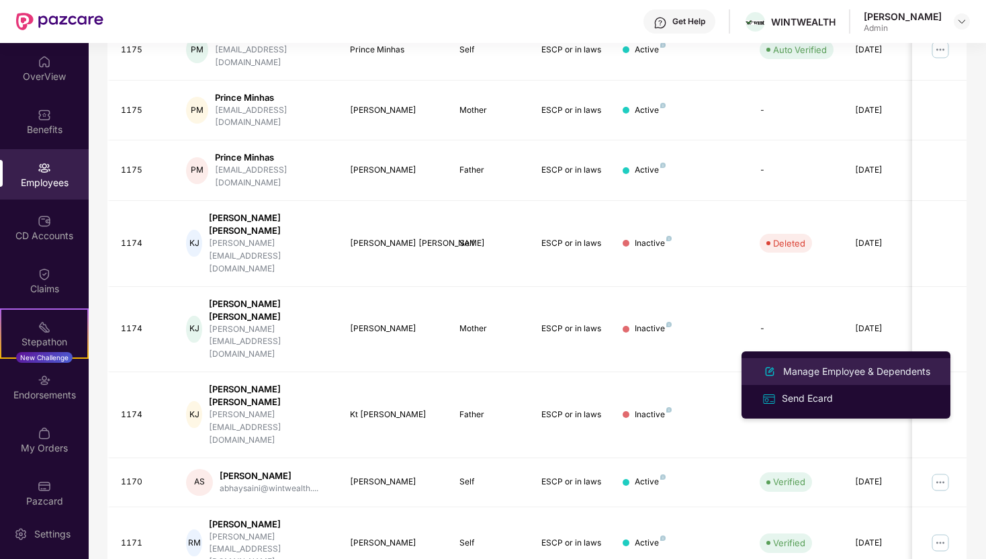
click at [851, 370] on div "Manage Employee & Dependents" at bounding box center [857, 371] width 153 height 15
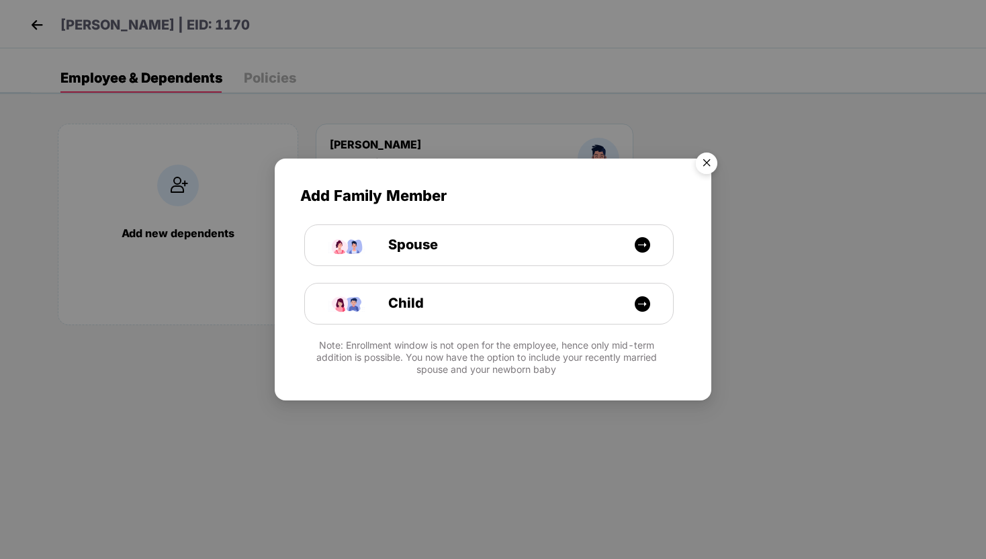
click at [705, 163] on img "Close" at bounding box center [707, 165] width 38 height 38
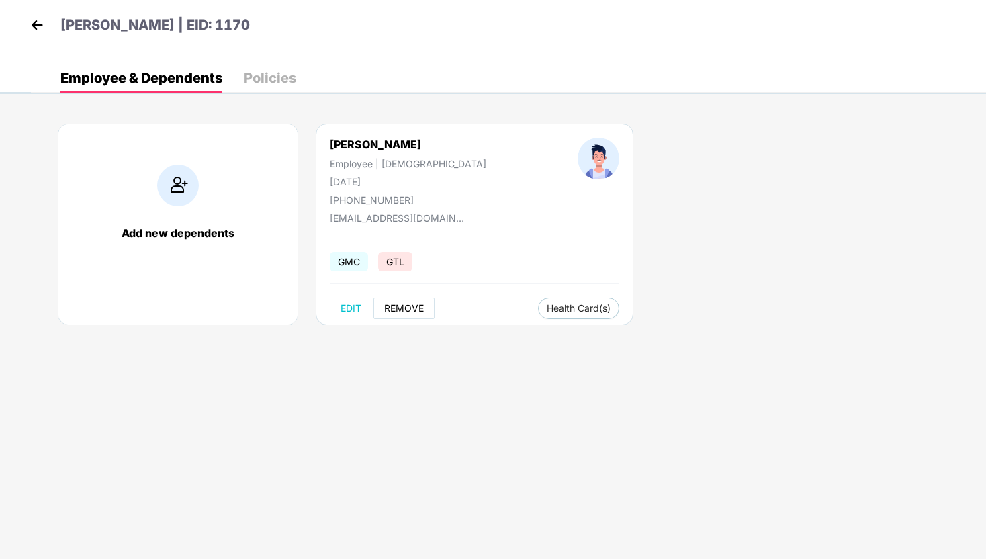
click at [389, 309] on span "REMOVE" at bounding box center [404, 308] width 40 height 11
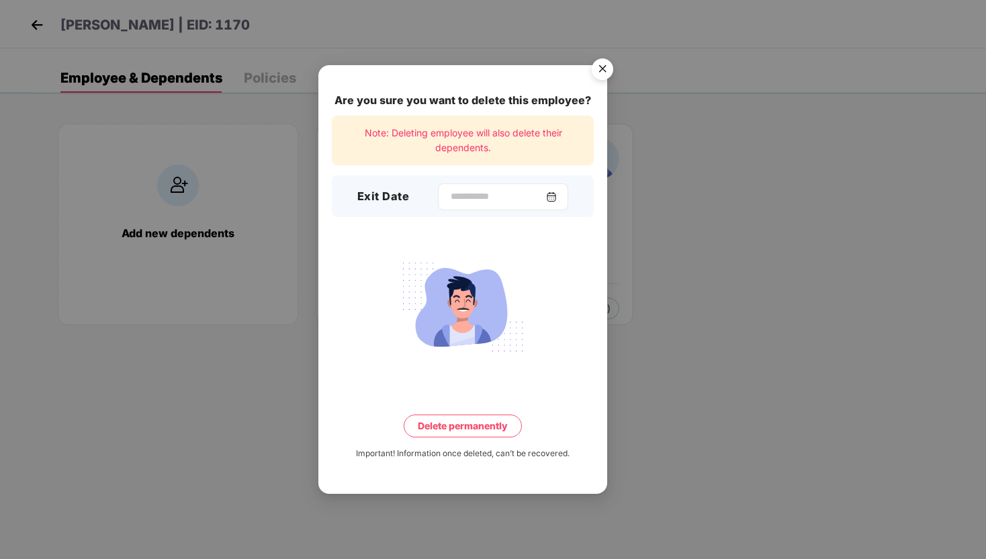
click at [552, 200] on img at bounding box center [551, 196] width 11 height 11
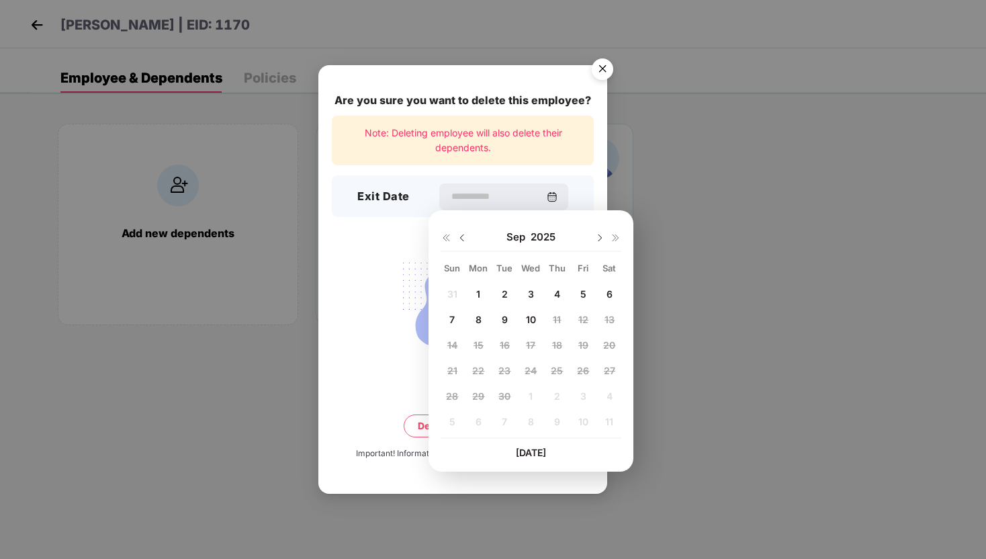
click at [456, 231] on div at bounding box center [454, 237] width 27 height 12
click at [460, 228] on div "Sep 2025" at bounding box center [531, 237] width 181 height 27
click at [460, 237] on img at bounding box center [462, 237] width 11 height 11
click at [502, 344] on span "12" at bounding box center [505, 344] width 10 height 11
type input "**********"
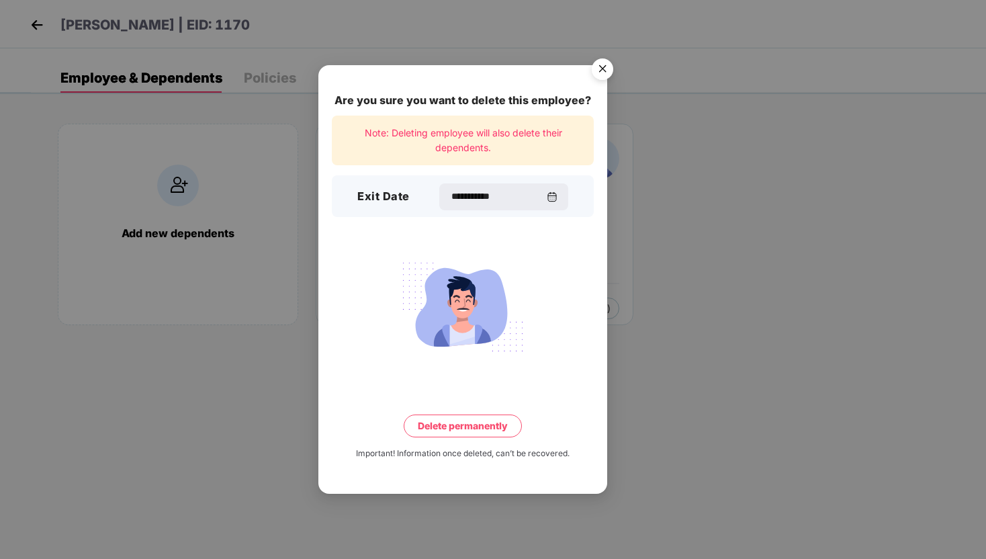
click at [501, 421] on button "Delete permanently" at bounding box center [463, 426] width 118 height 23
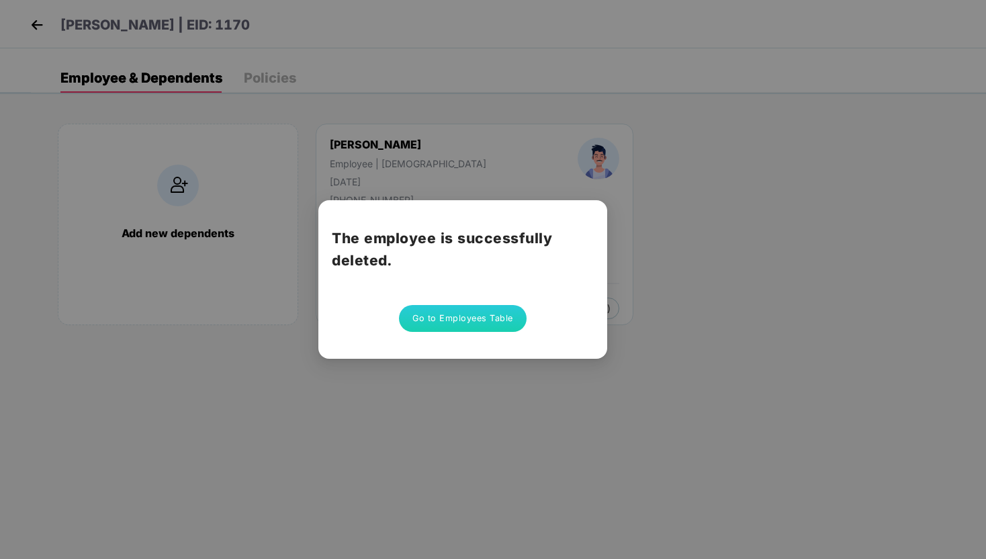
click at [431, 322] on button "Go to Employees Table" at bounding box center [463, 318] width 128 height 27
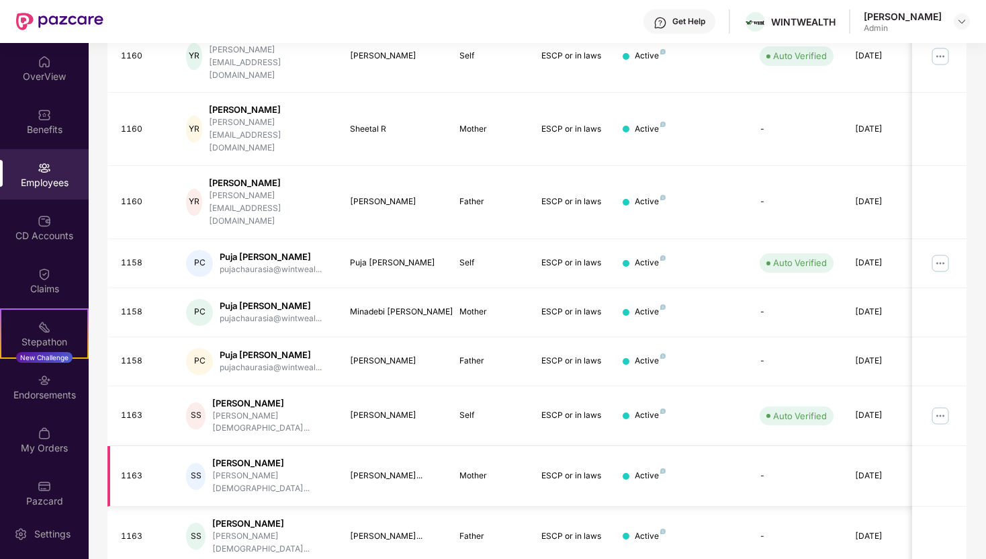
scroll to position [266, 0]
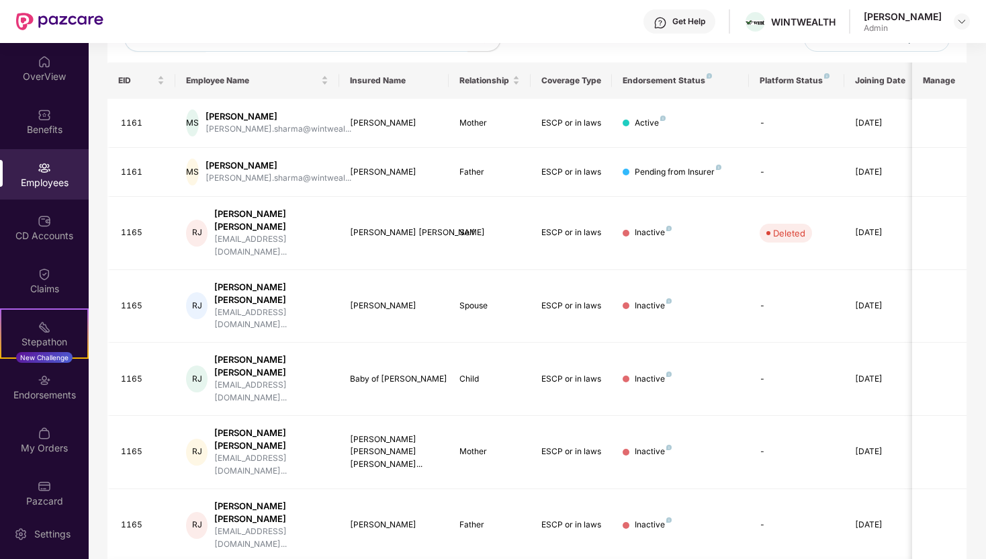
scroll to position [267, 0]
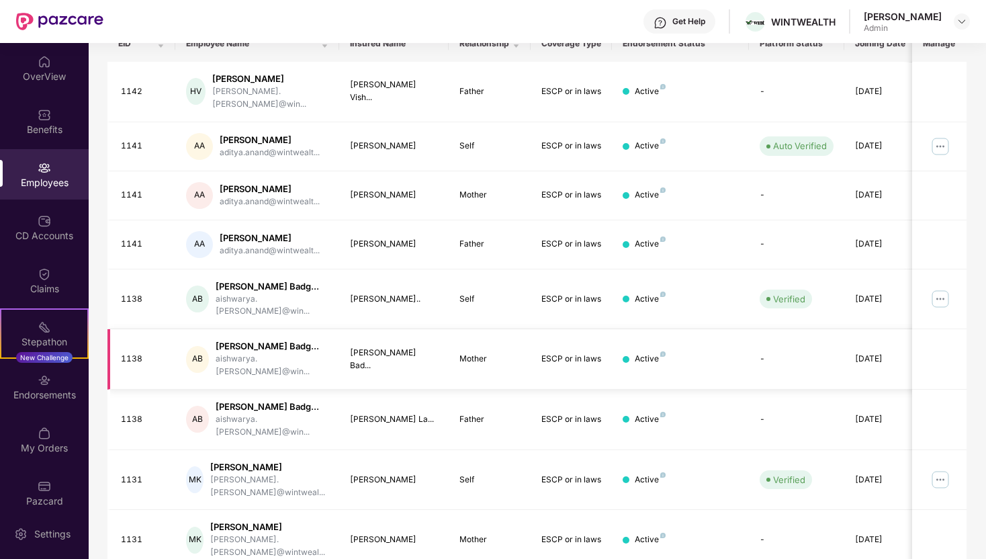
scroll to position [300, 0]
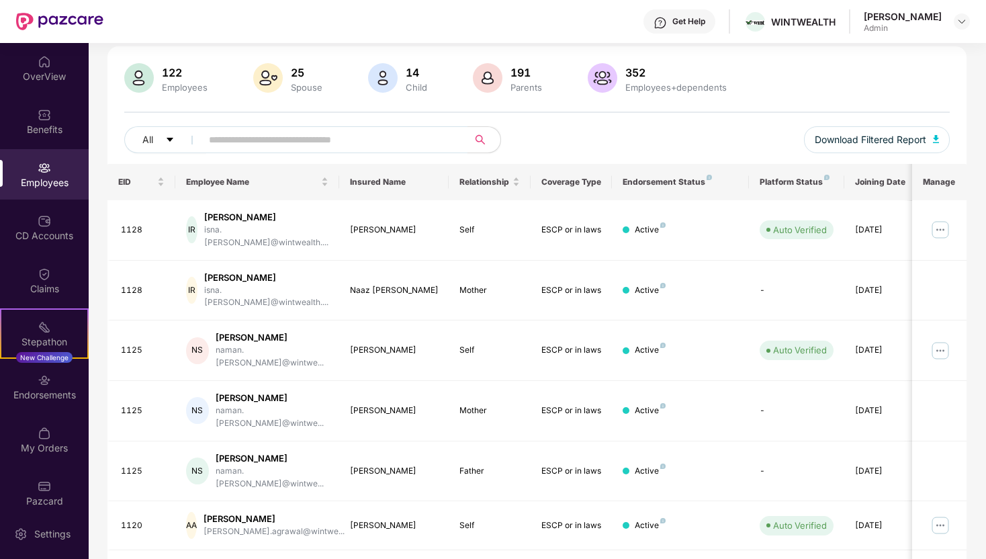
scroll to position [278, 0]
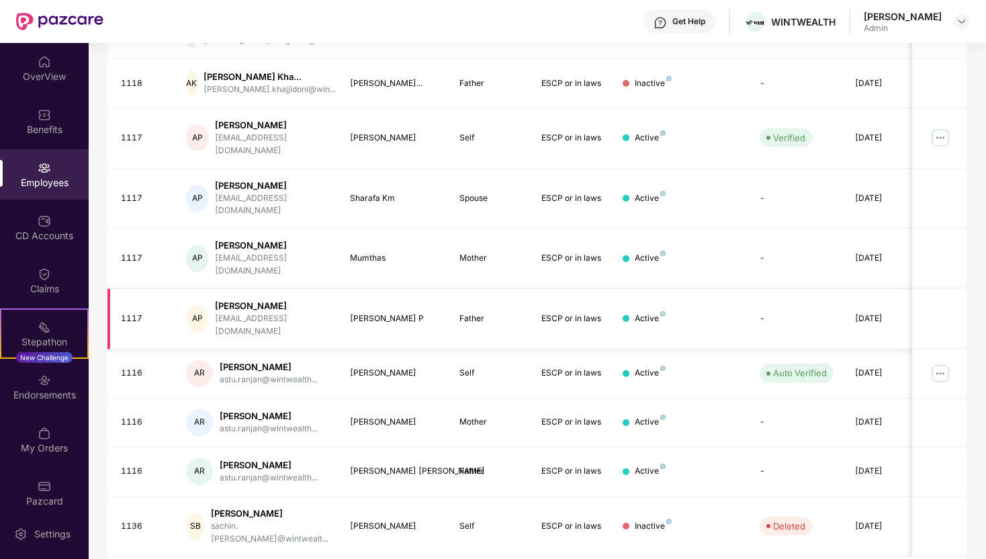
scroll to position [289, 0]
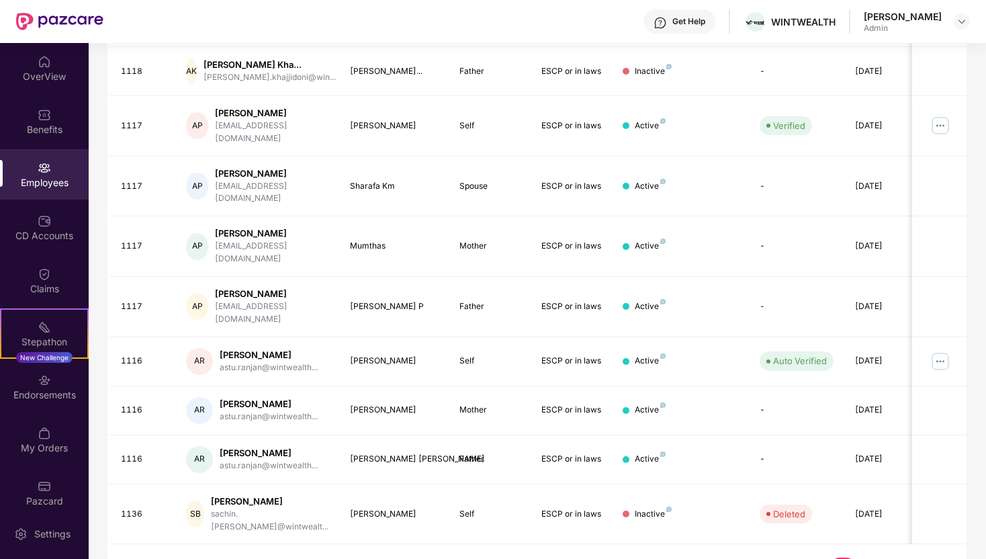
click at [867, 558] on link "25" at bounding box center [864, 568] width 21 height 20
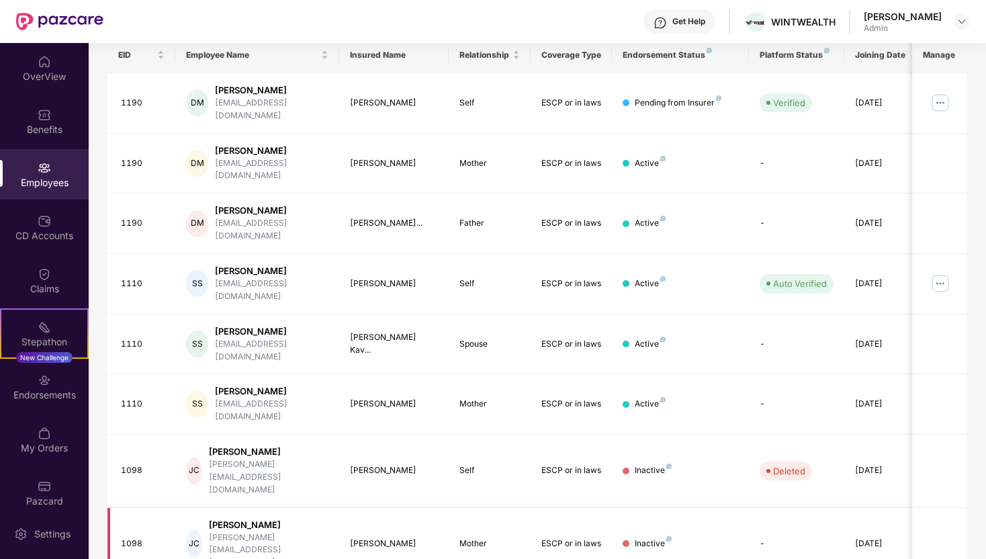
scroll to position [267, 0]
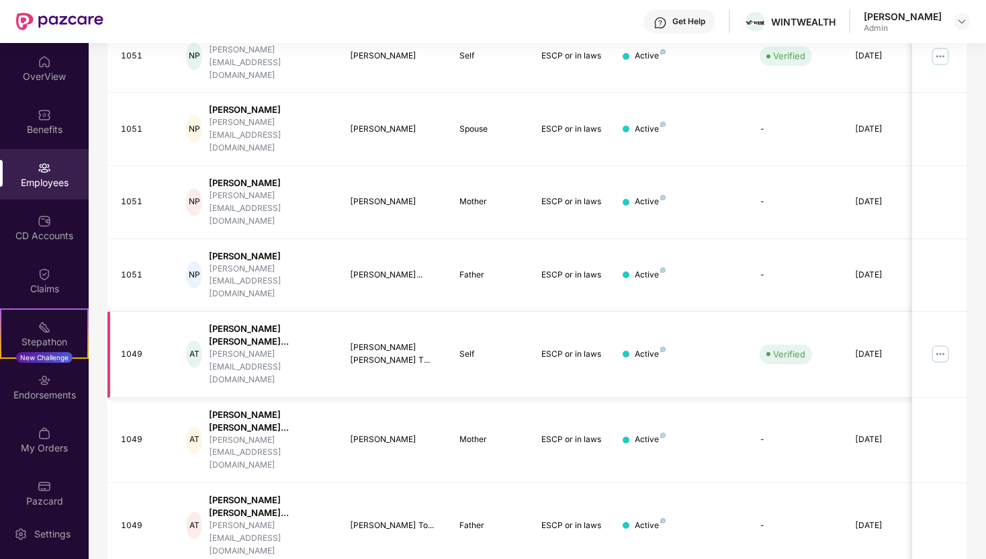
scroll to position [300, 0]
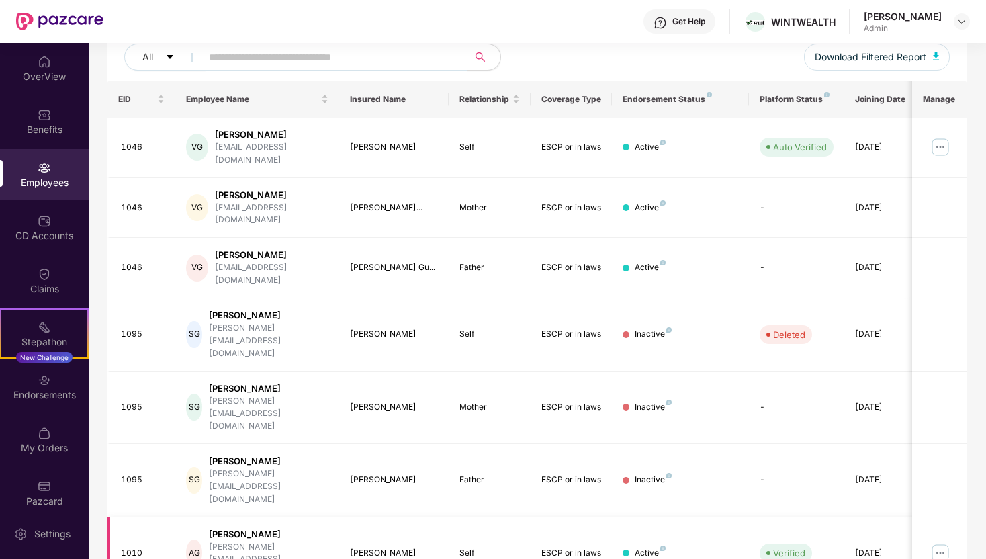
scroll to position [267, 0]
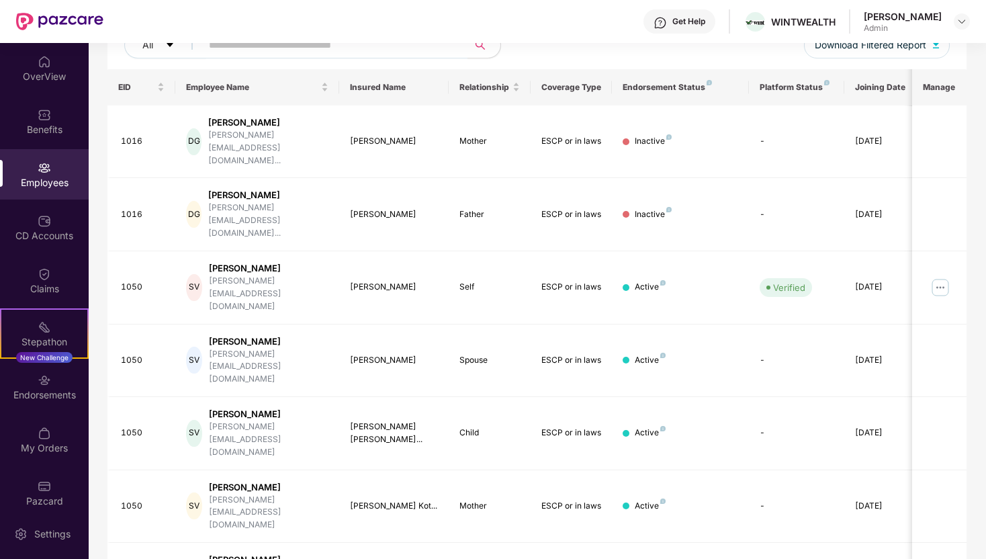
scroll to position [173, 0]
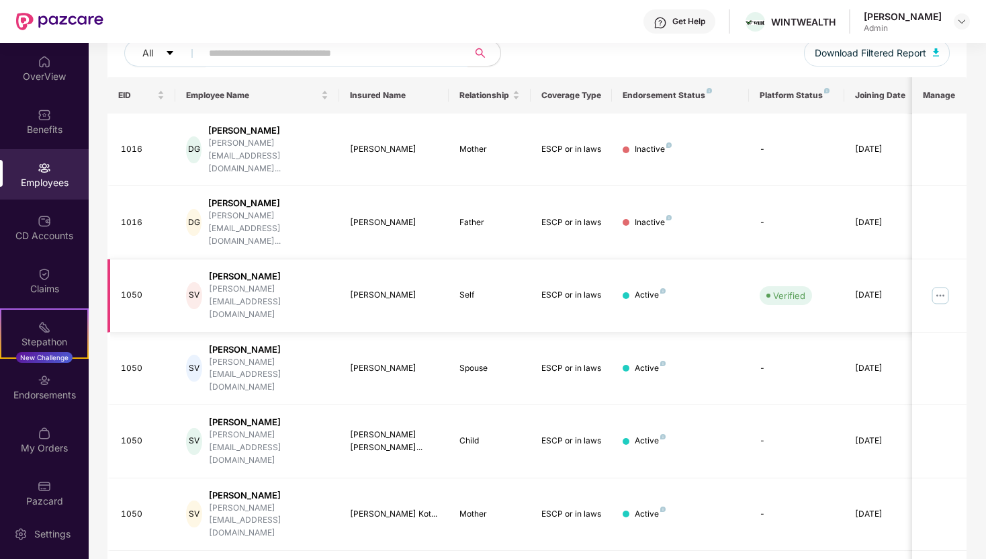
click at [935, 285] on img at bounding box center [940, 295] width 21 height 21
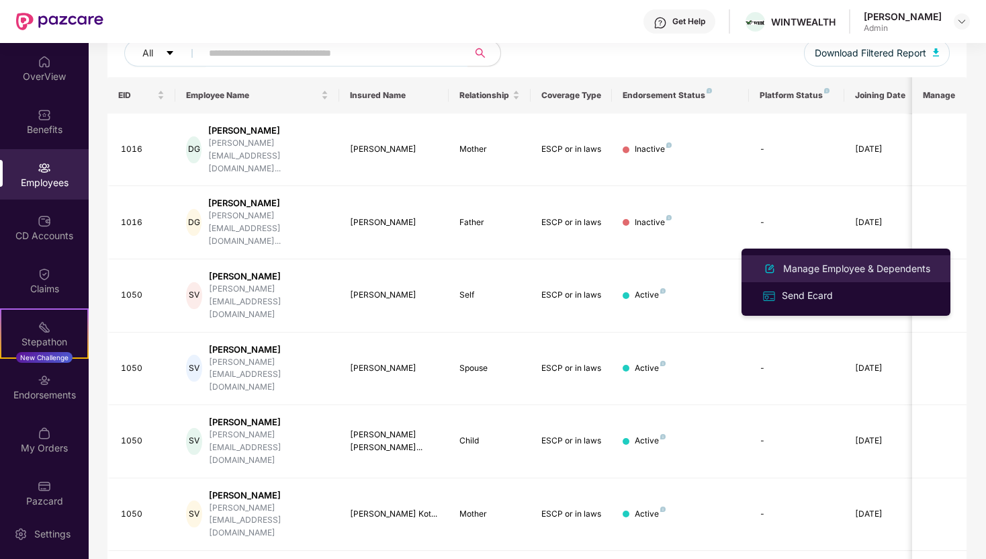
click at [893, 267] on div "Manage Employee & Dependents" at bounding box center [857, 268] width 153 height 15
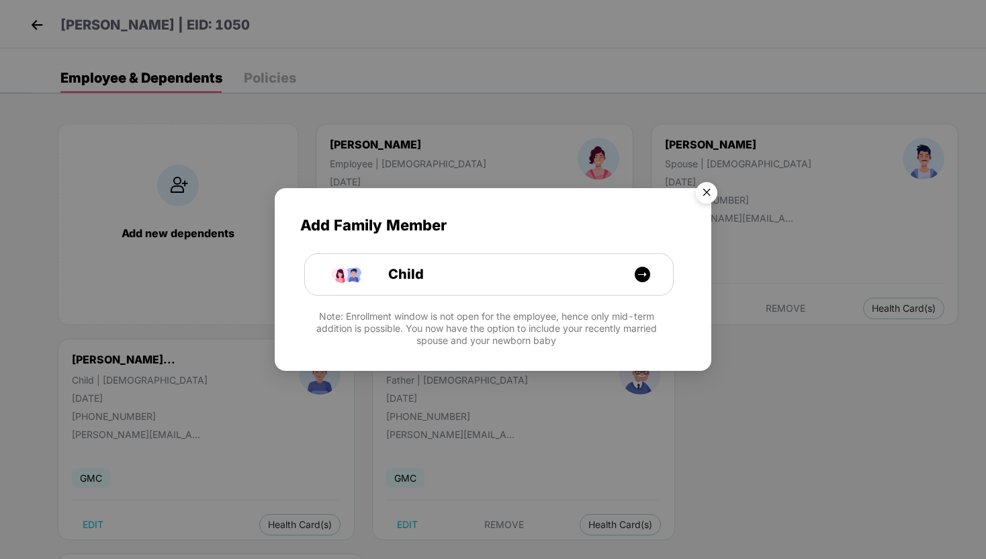
click at [710, 200] on img "Close" at bounding box center [707, 195] width 38 height 38
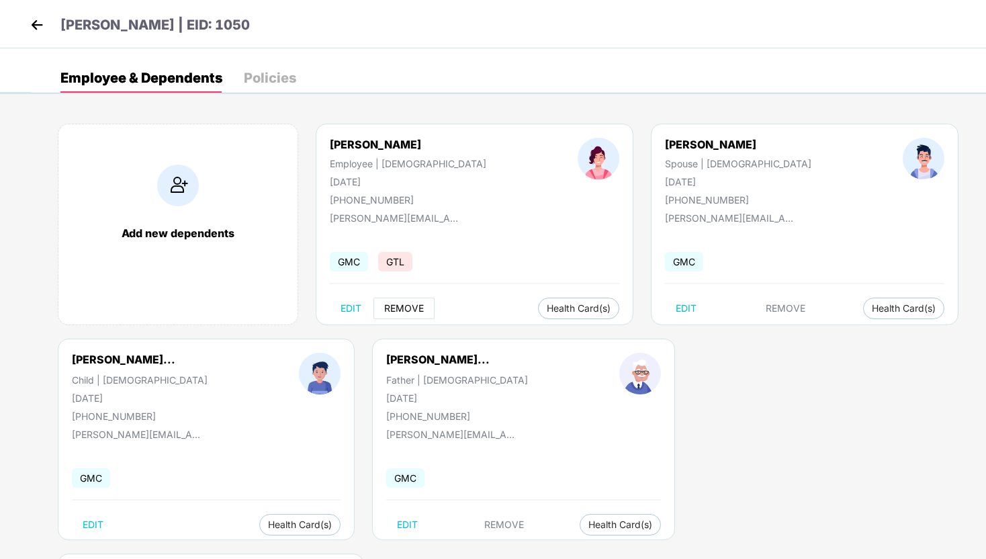
click at [403, 305] on span "REMOVE" at bounding box center [404, 308] width 40 height 11
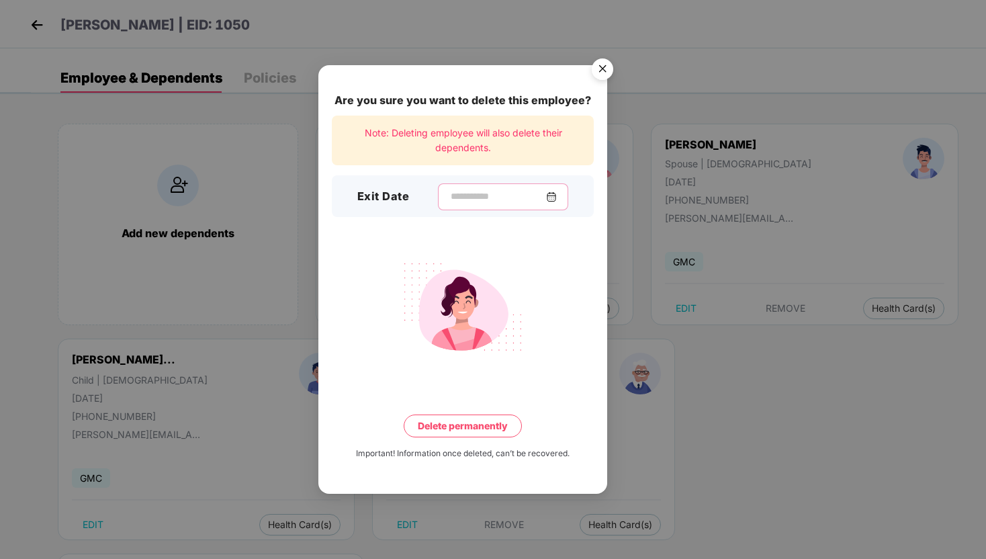
click at [505, 191] on input at bounding box center [497, 196] width 97 height 14
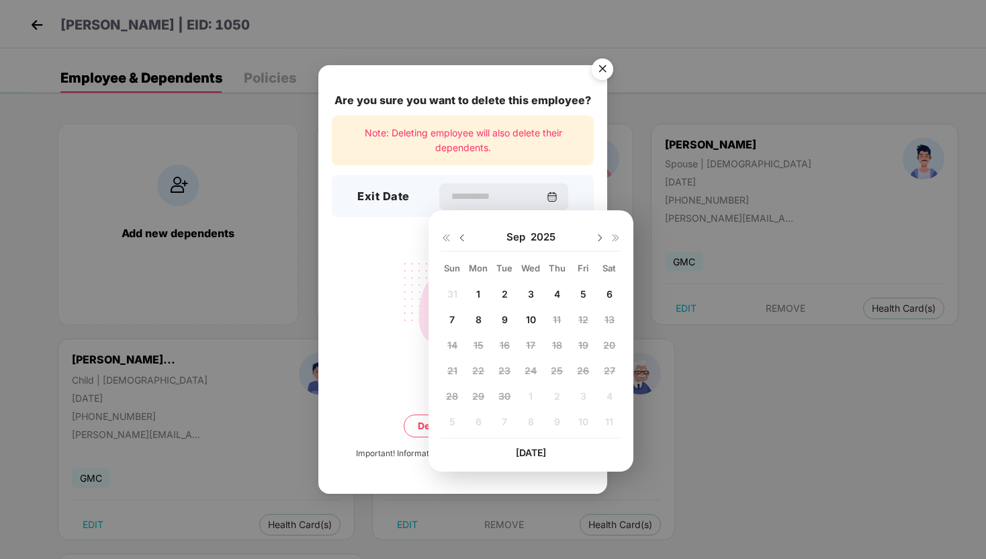
click at [458, 234] on img at bounding box center [462, 237] width 11 height 11
click at [511, 346] on div "12" at bounding box center [504, 345] width 20 height 20
type input "**********"
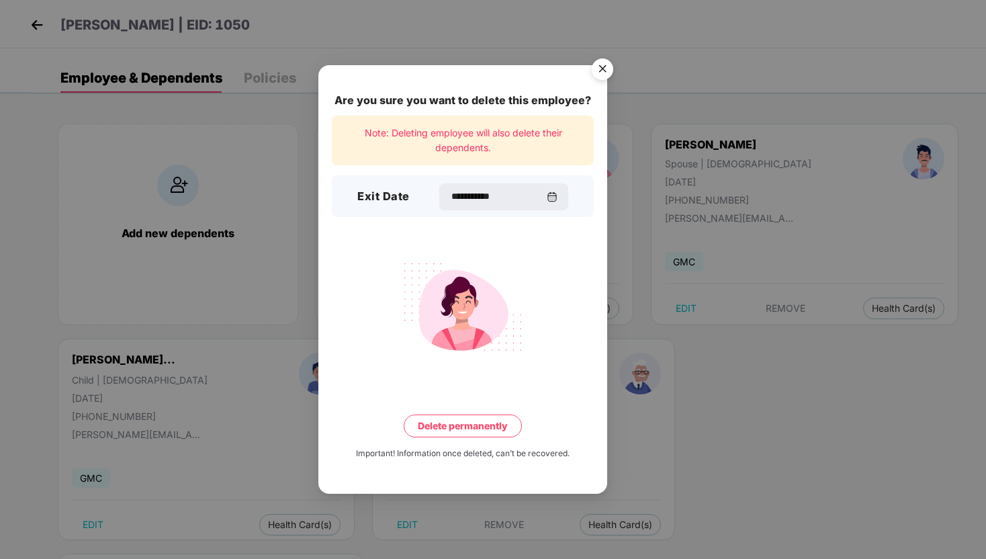
click at [505, 427] on button "Delete permanently" at bounding box center [463, 426] width 118 height 23
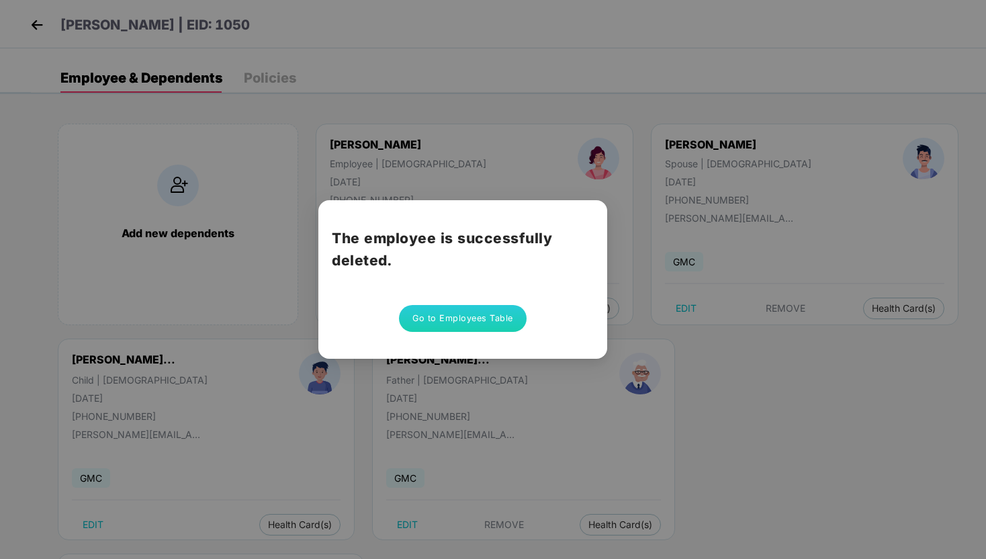
click at [478, 310] on button "Go to Employees Table" at bounding box center [463, 318] width 128 height 27
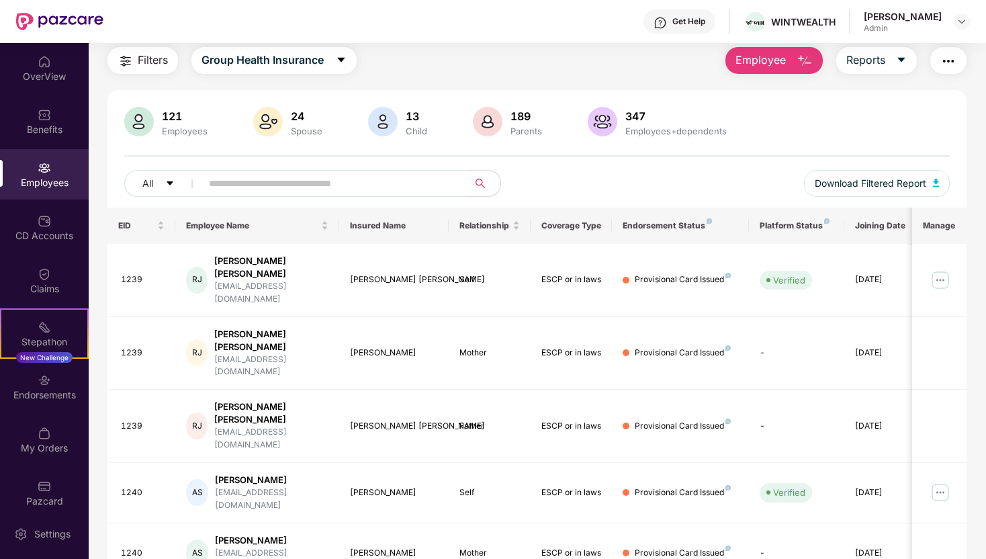
scroll to position [267, 0]
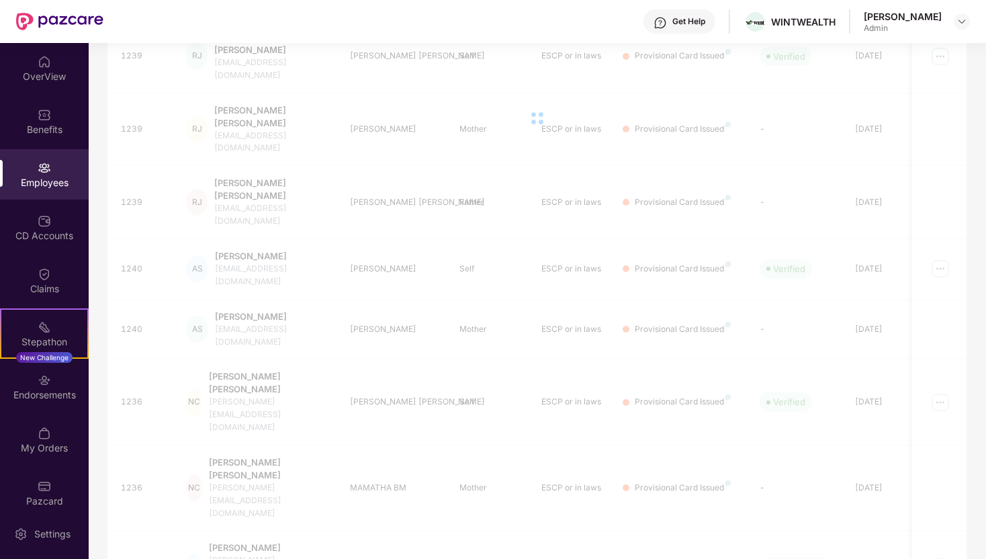
scroll to position [169, 0]
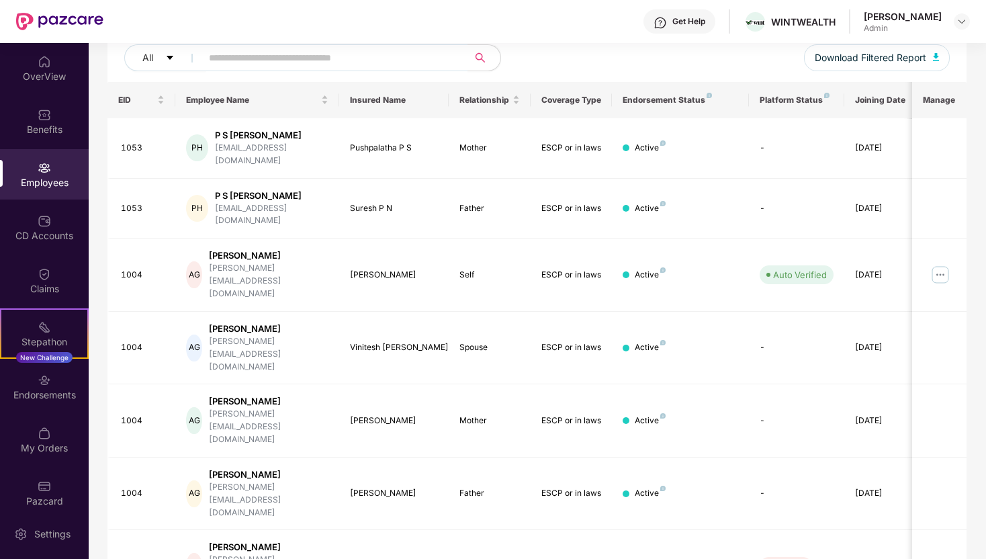
scroll to position [267, 0]
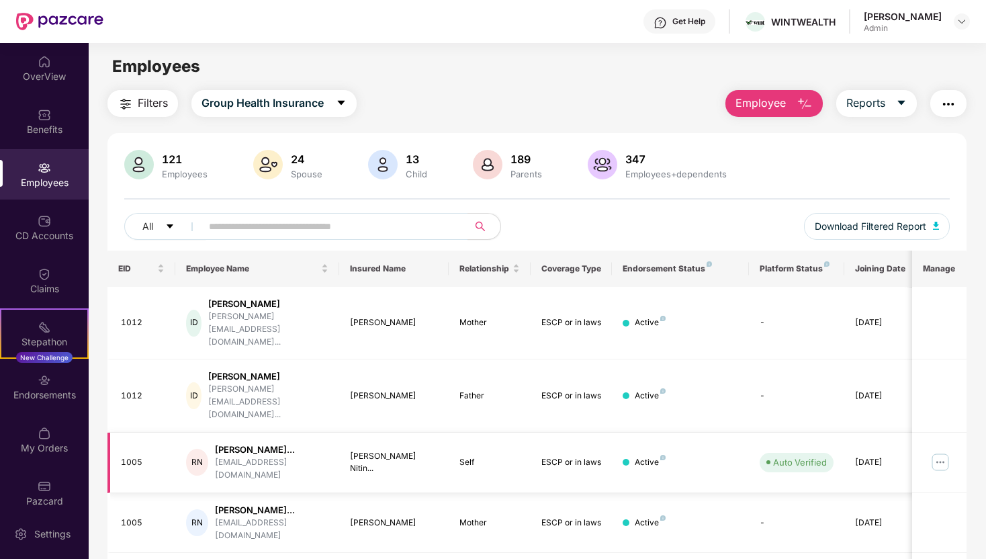
scroll to position [169, 0]
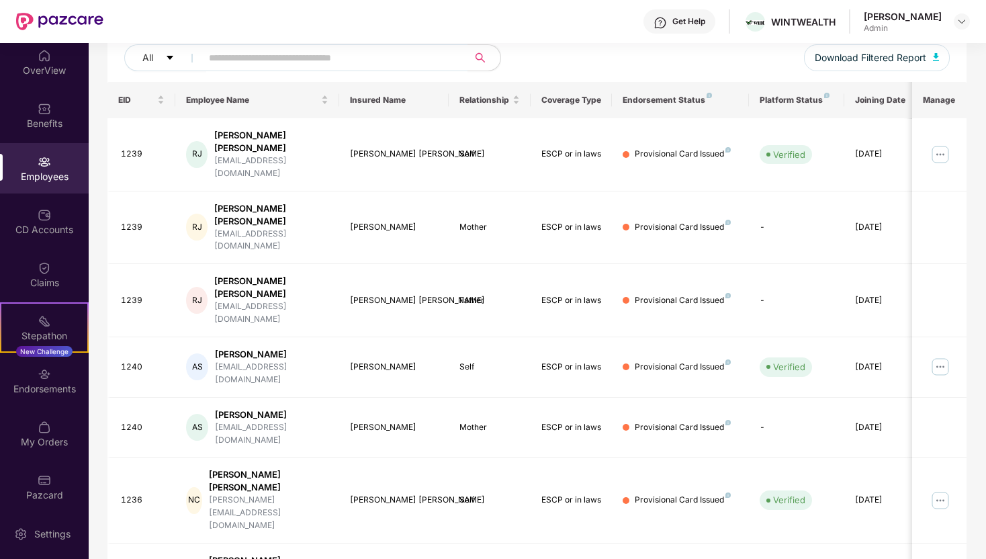
scroll to position [6, 0]
